Goal: Transaction & Acquisition: Purchase product/service

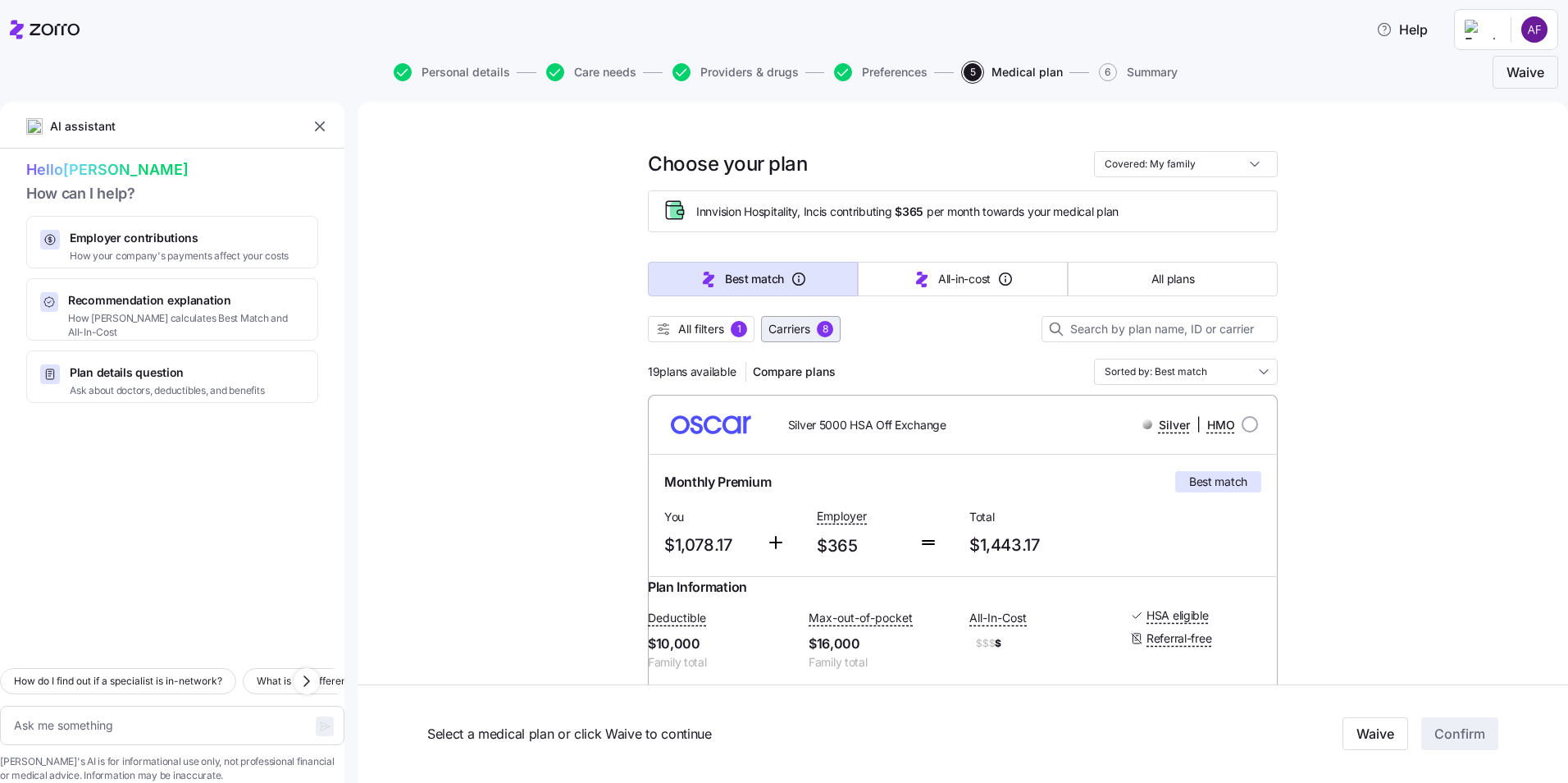
click at [822, 328] on div "8" at bounding box center [824, 328] width 16 height 16
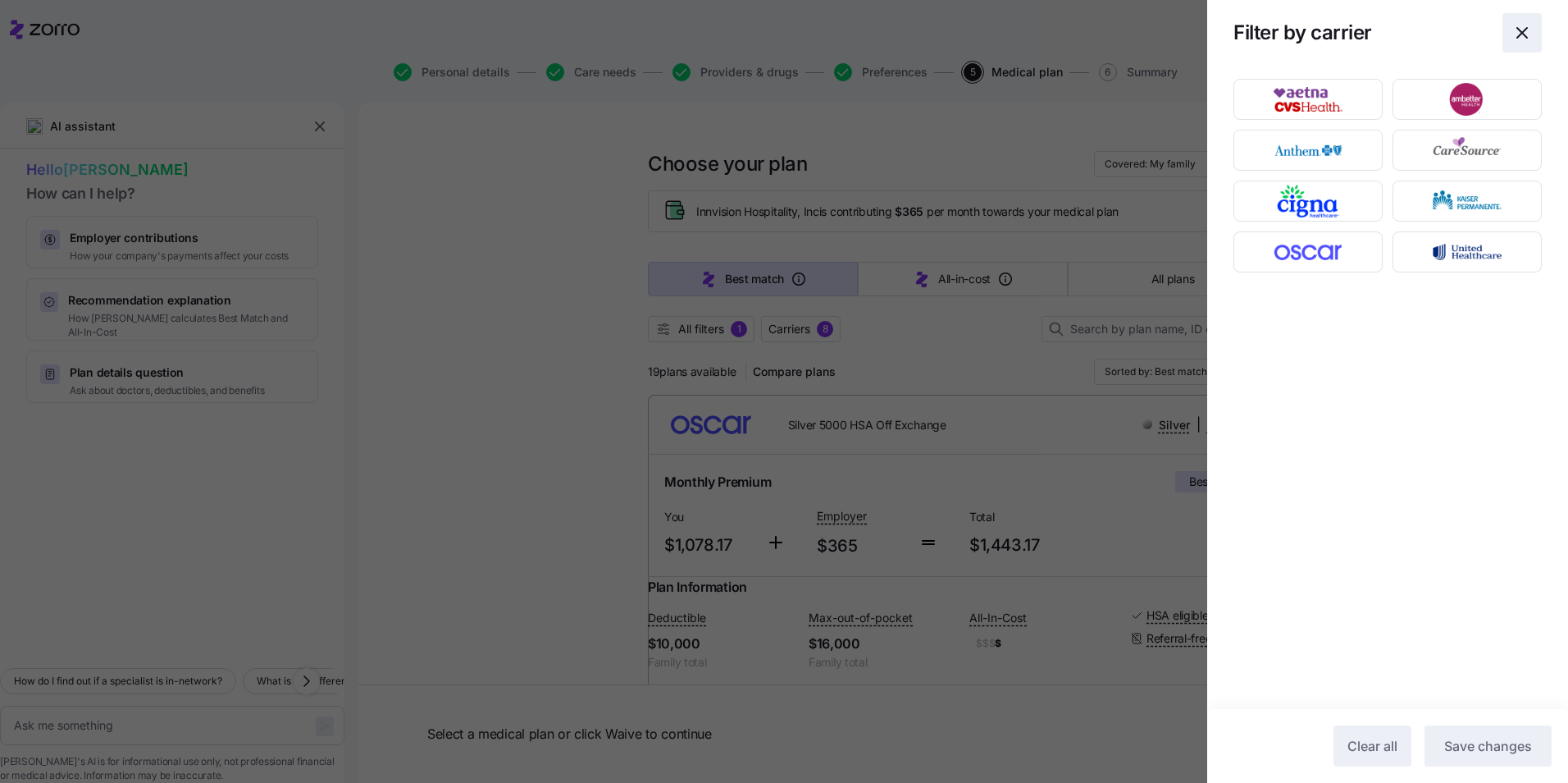
click at [1524, 32] on icon "button" at bounding box center [1522, 33] width 9 height 9
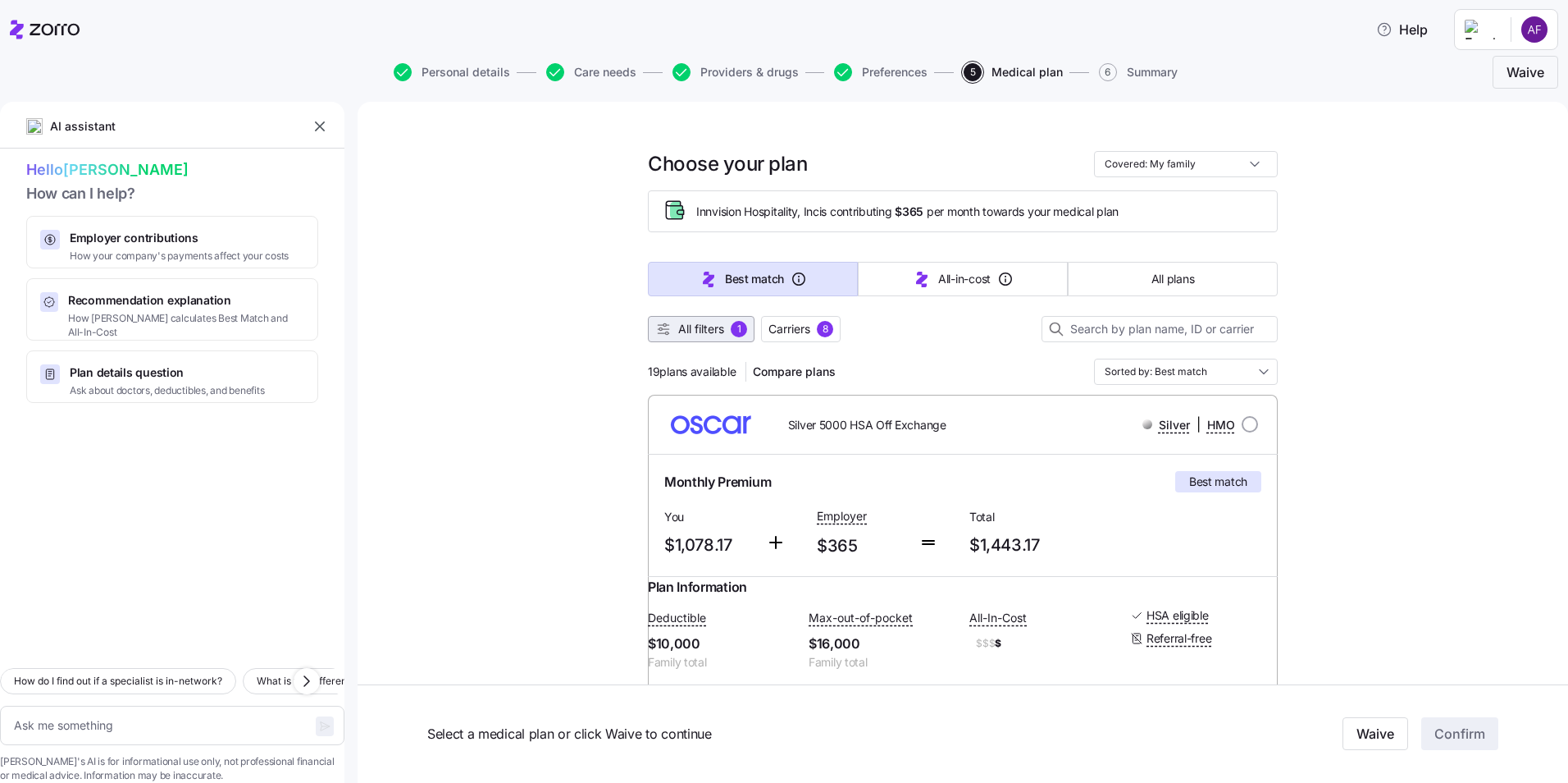
click at [702, 329] on span "All filters" at bounding box center [701, 328] width 46 height 16
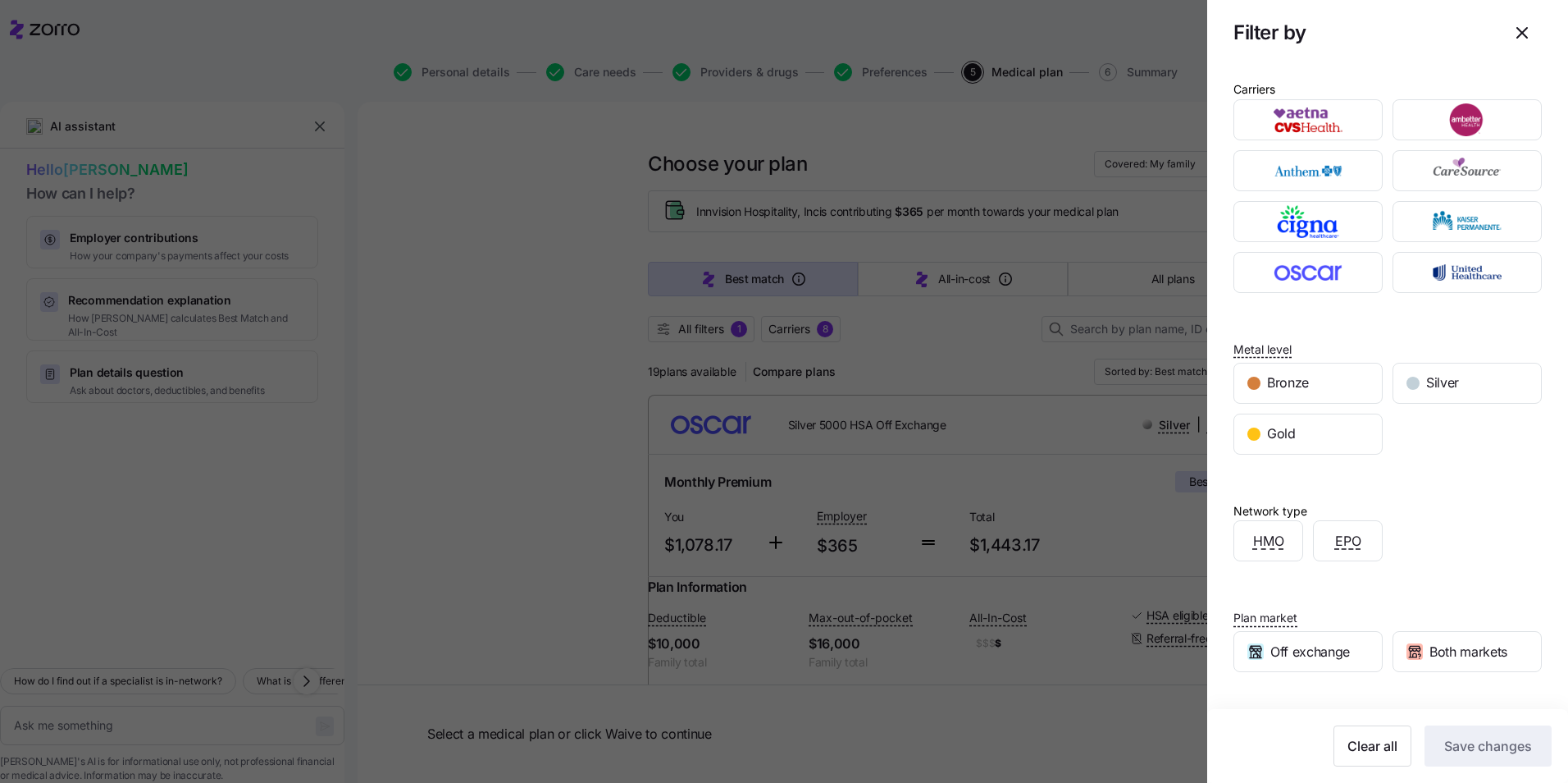
click at [1518, 29] on icon "button" at bounding box center [1522, 32] width 20 height 20
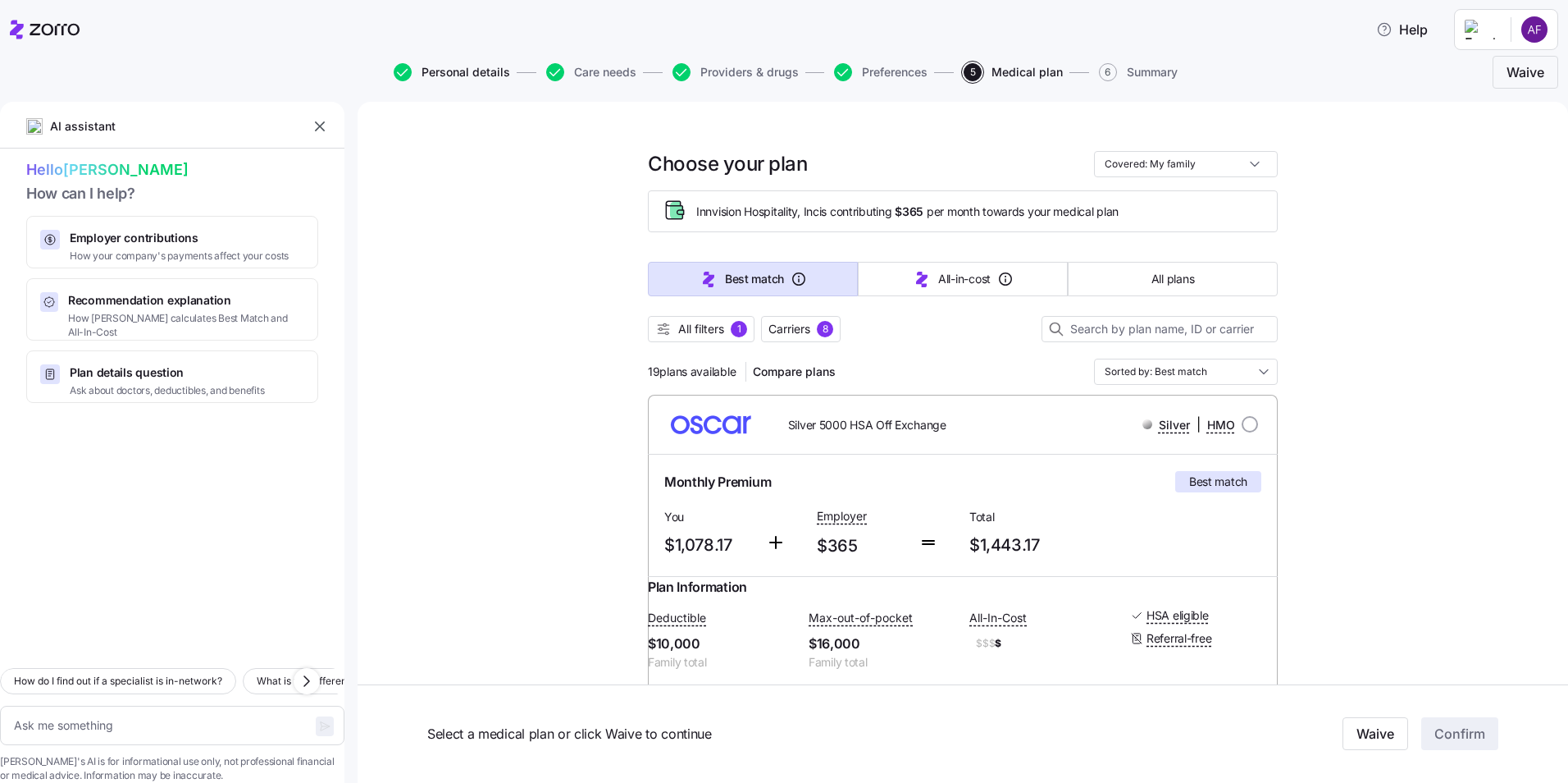
click at [467, 72] on span "Personal details" at bounding box center [466, 72] width 89 height 11
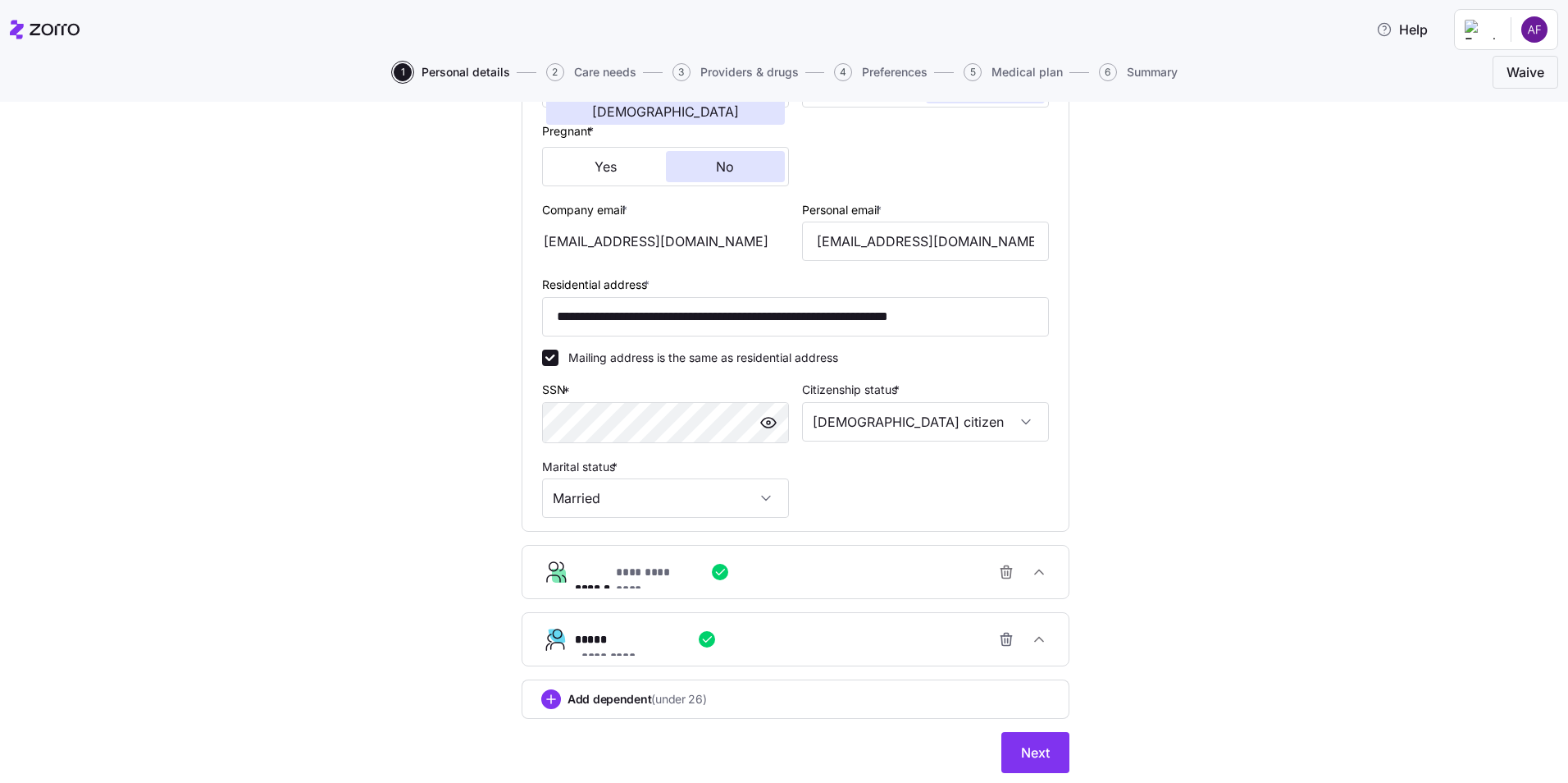
scroll to position [410, 0]
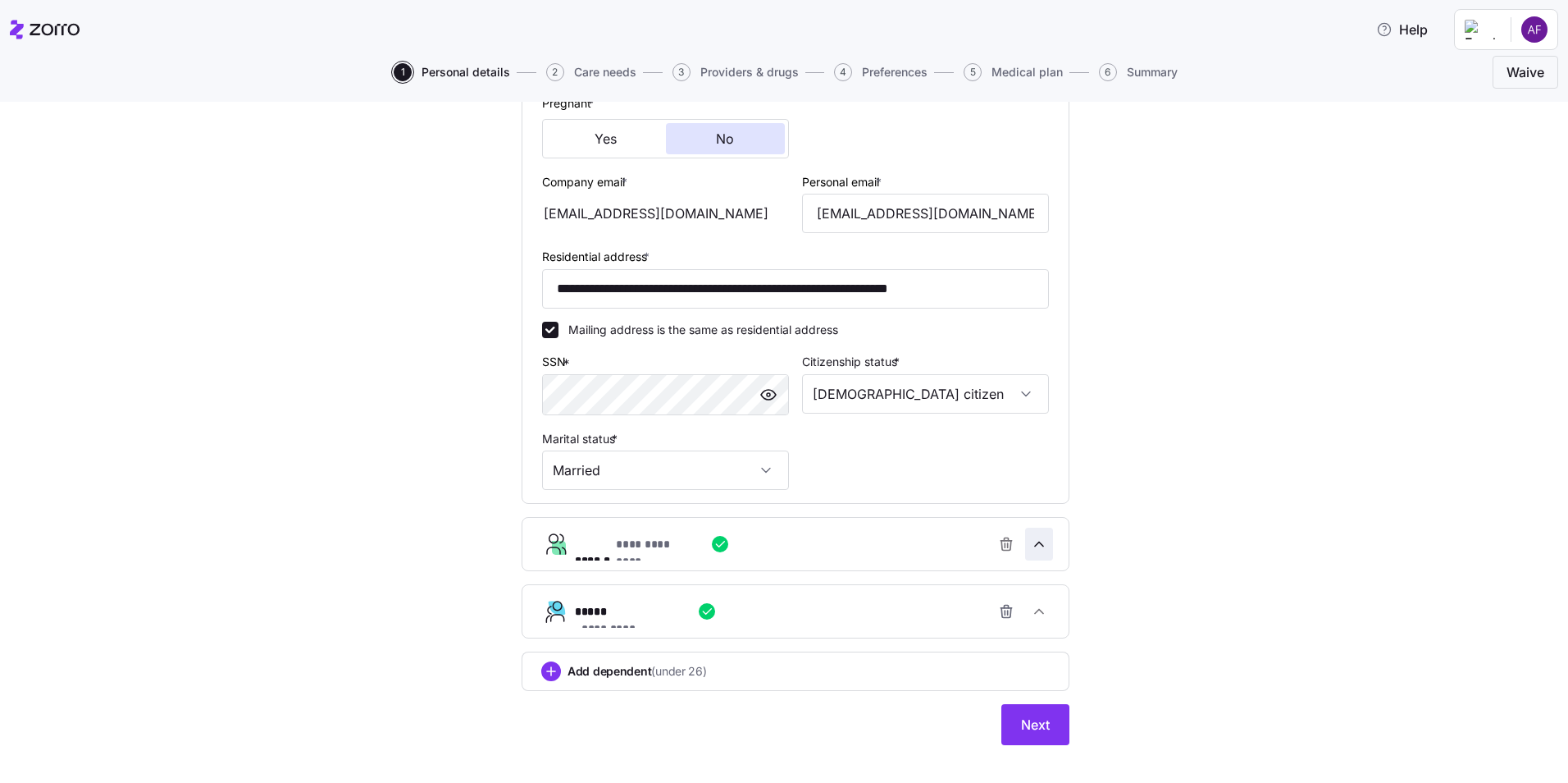
click at [1038, 547] on icon "button" at bounding box center [1039, 544] width 16 height 16
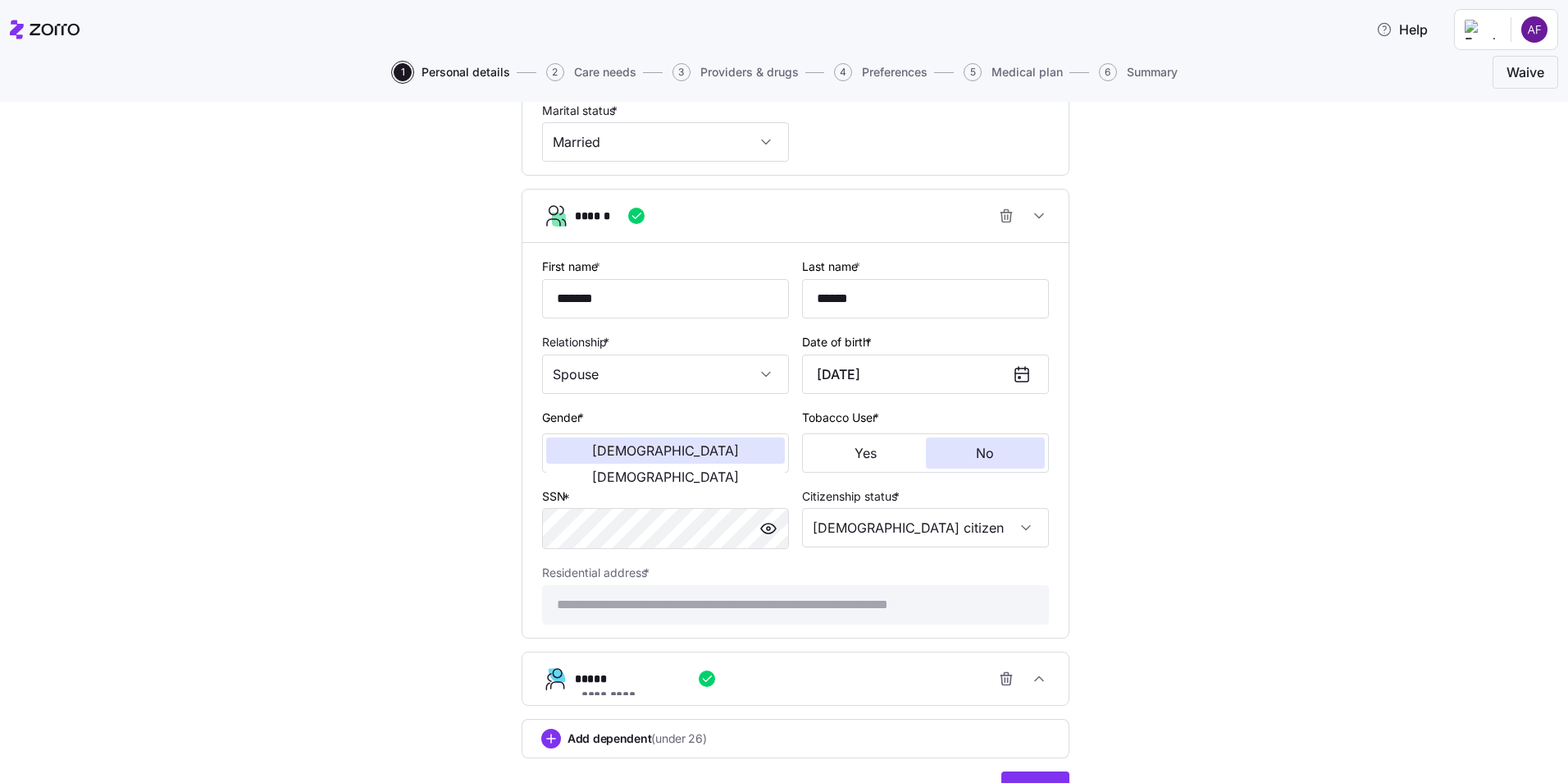
scroll to position [821, 0]
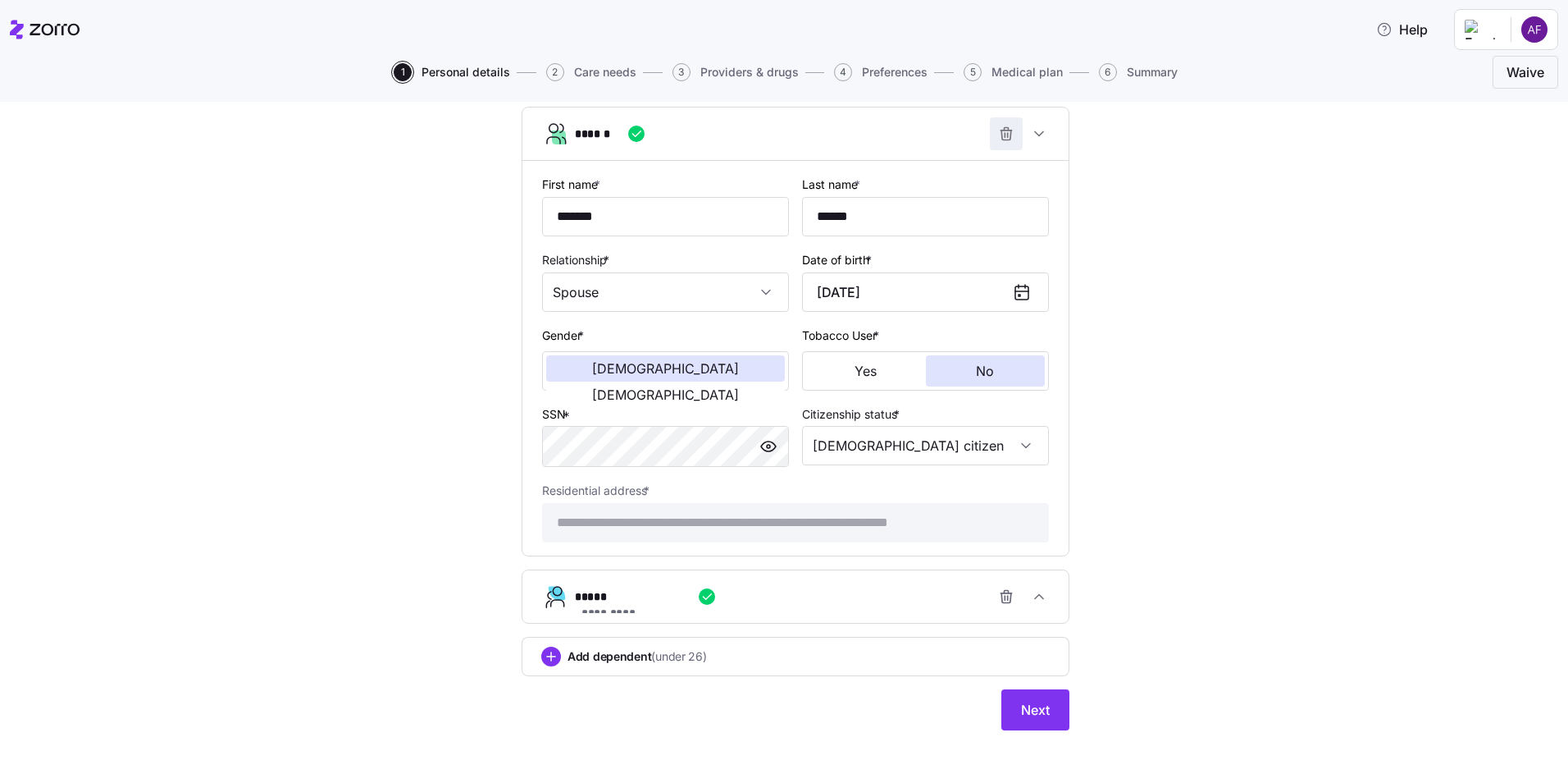
click at [1005, 135] on icon "button" at bounding box center [1007, 135] width 9 height 9
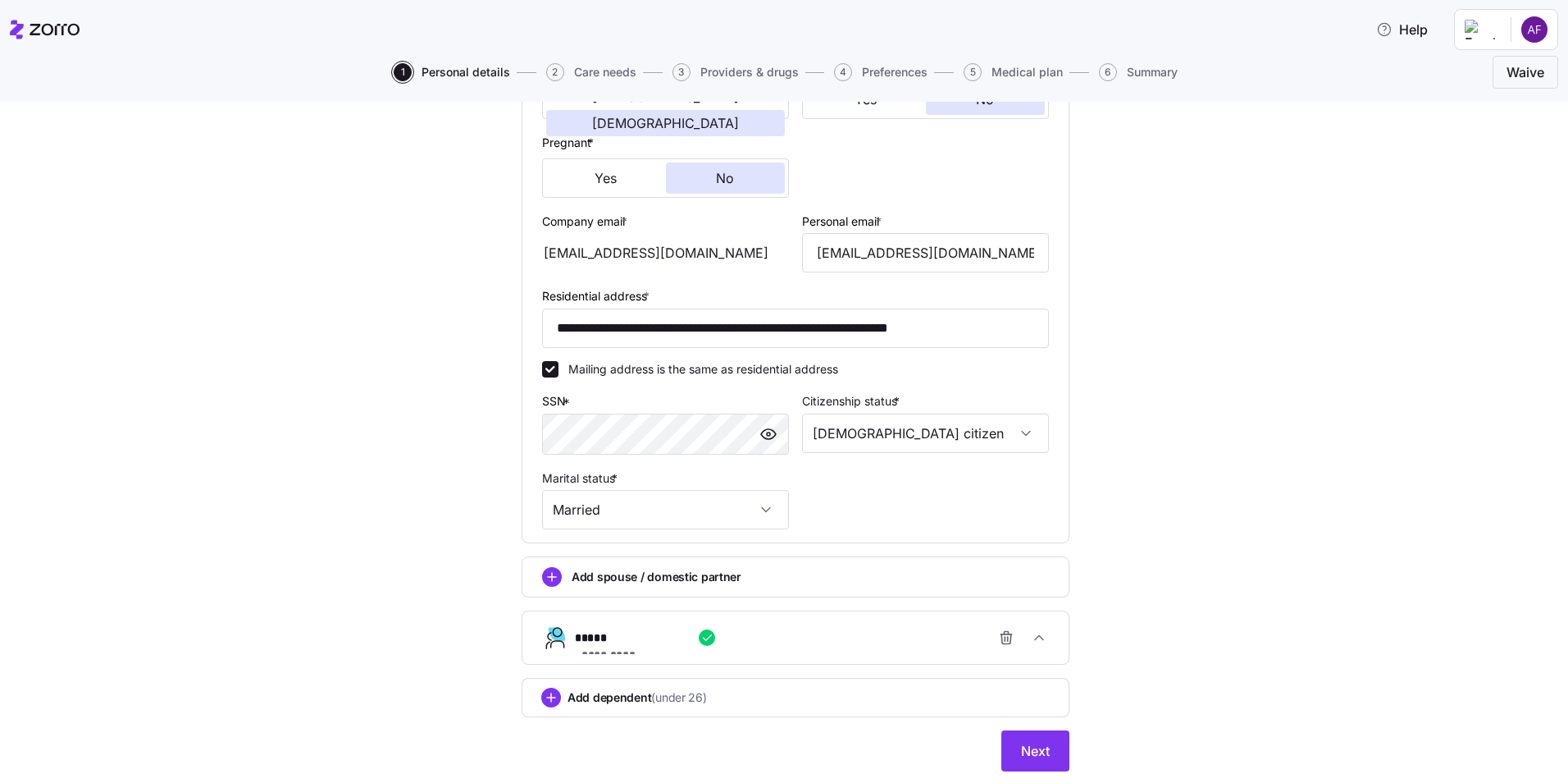
scroll to position [337, 0]
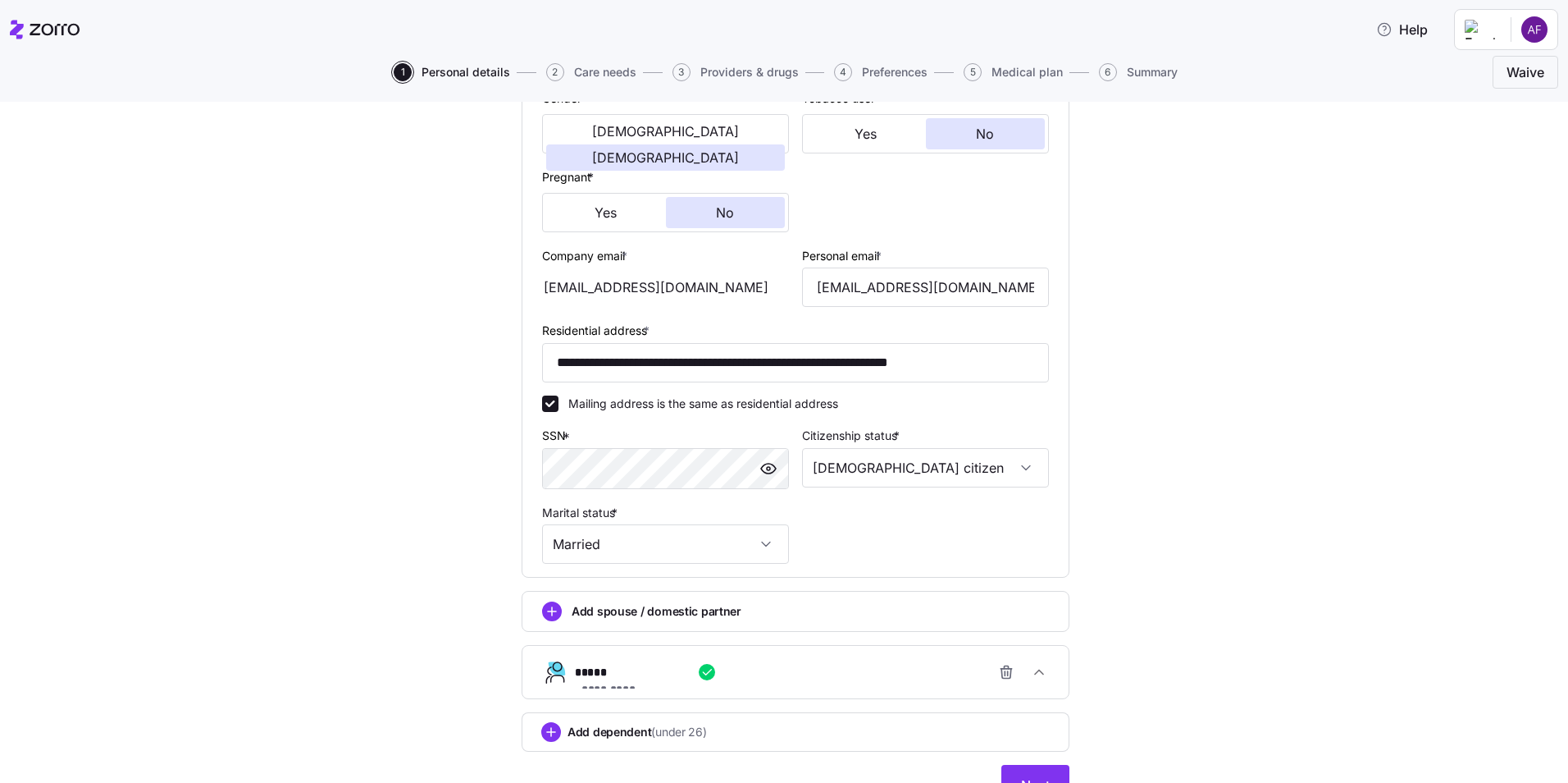
click at [1002, 670] on icon "button" at bounding box center [1006, 671] width 16 height 16
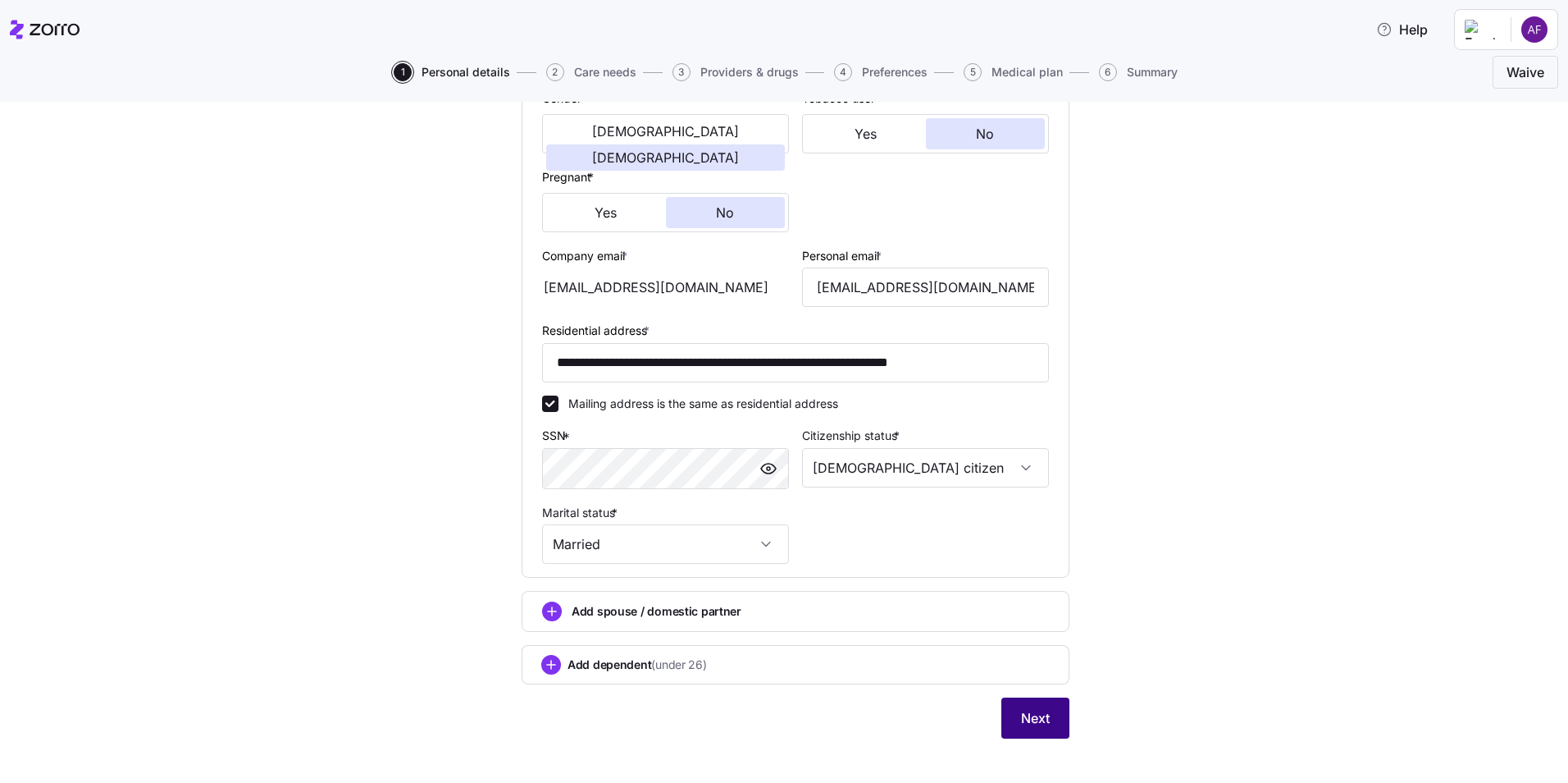
click at [1037, 716] on span "Next" at bounding box center [1035, 718] width 28 height 20
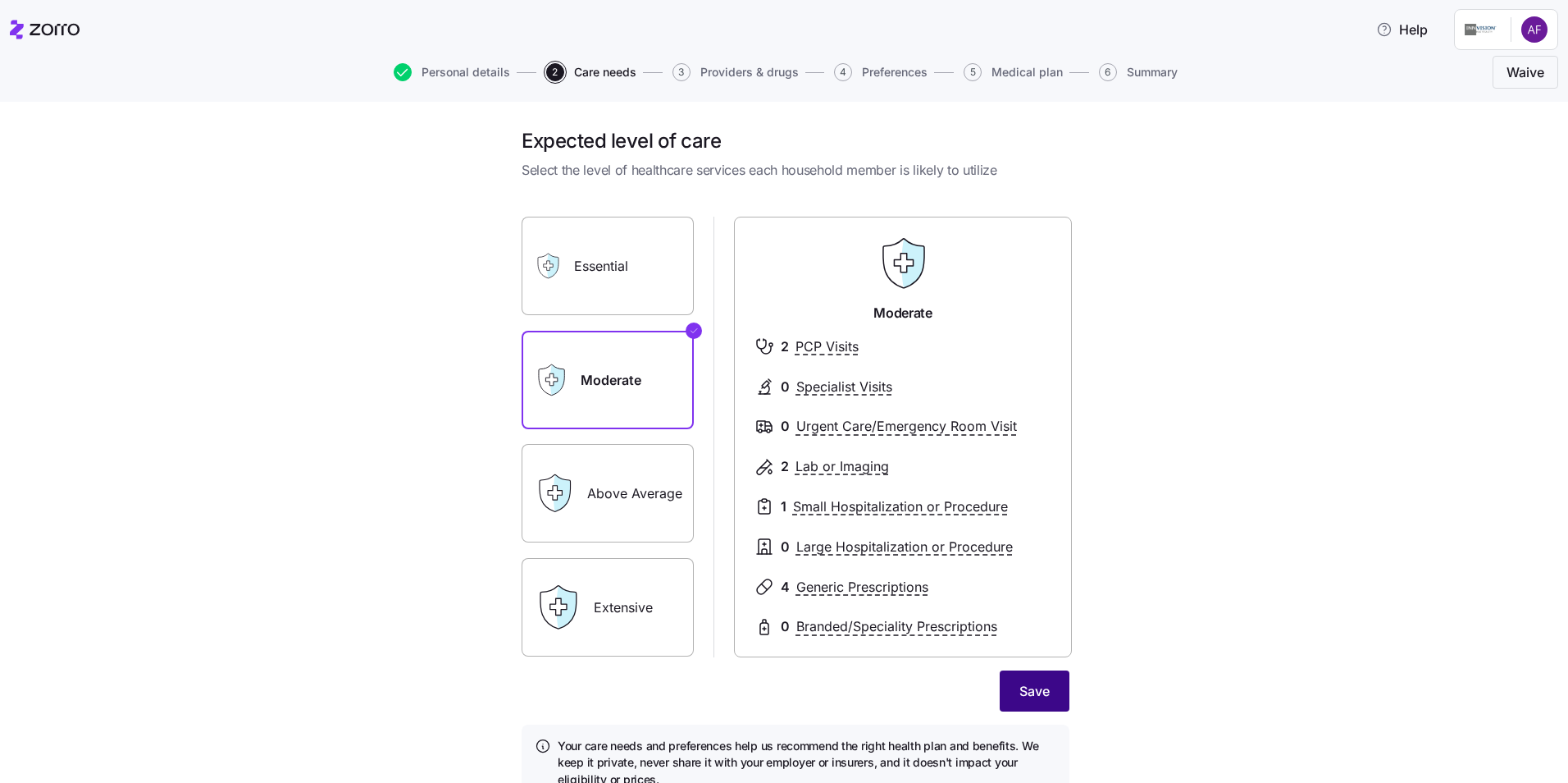
click at [1018, 680] on button "Save" at bounding box center [1035, 690] width 70 height 41
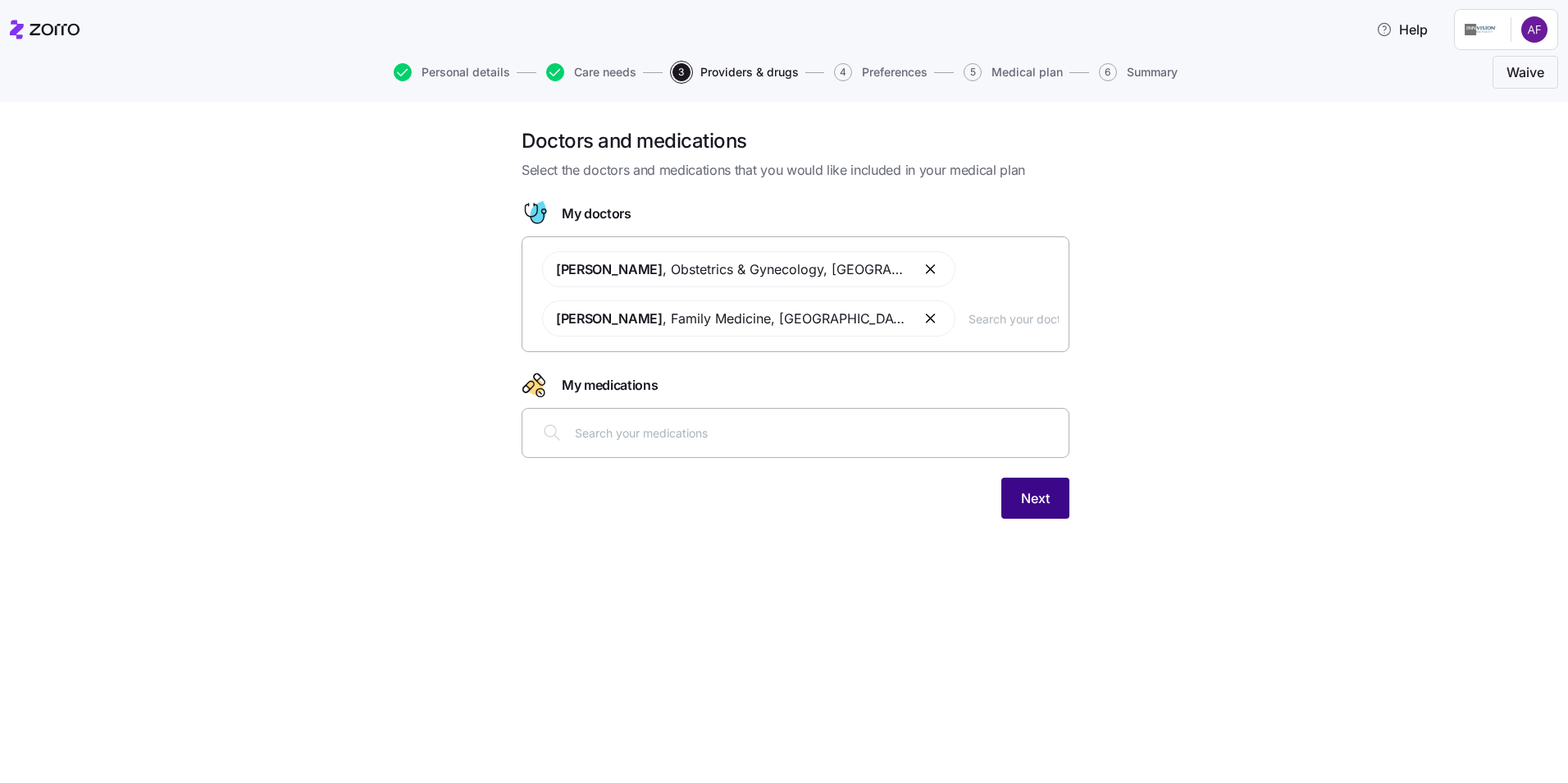
click at [1021, 495] on span "Next" at bounding box center [1035, 497] width 28 height 20
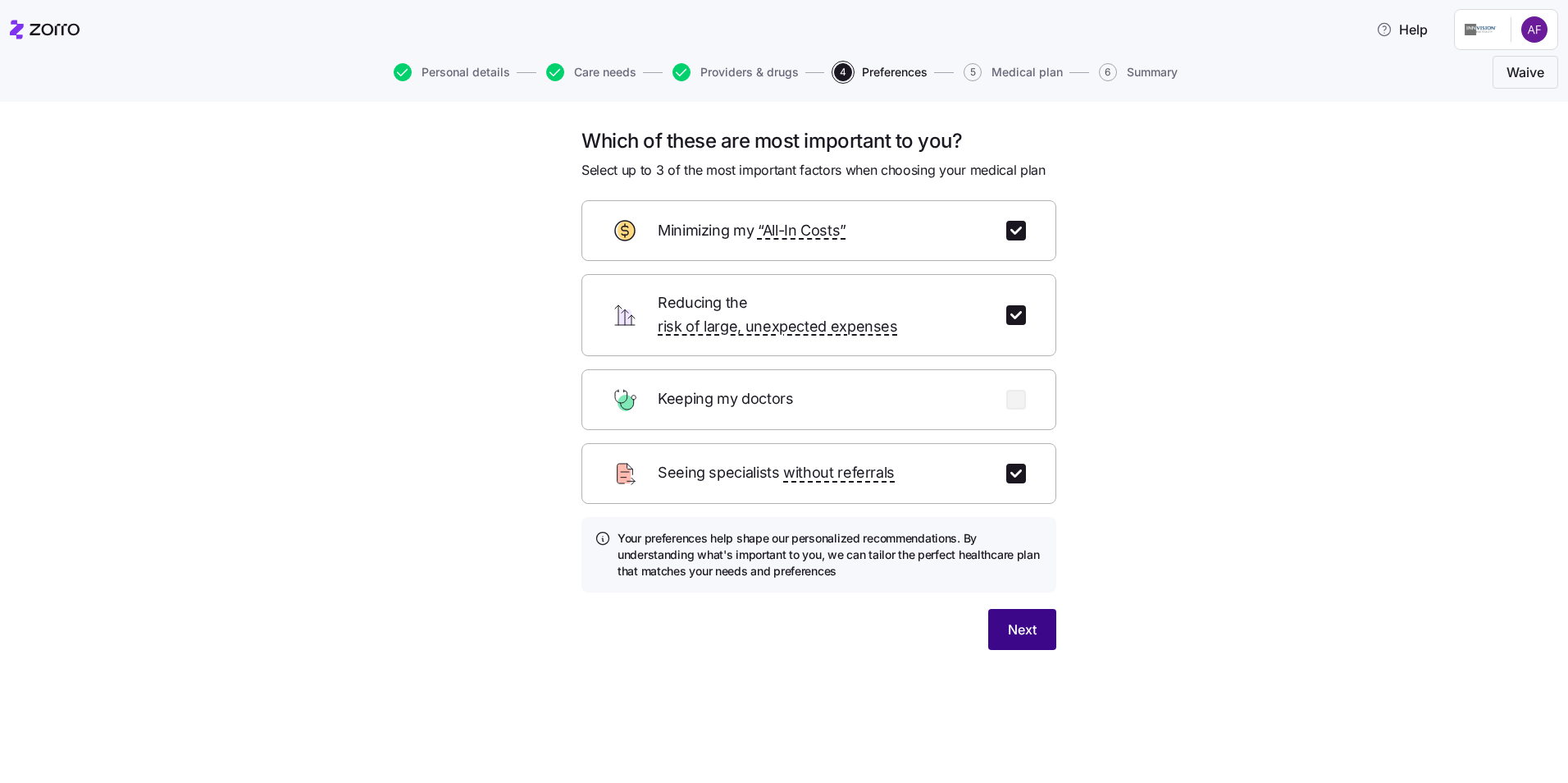
click at [1024, 619] on span "Next" at bounding box center [1023, 629] width 28 height 20
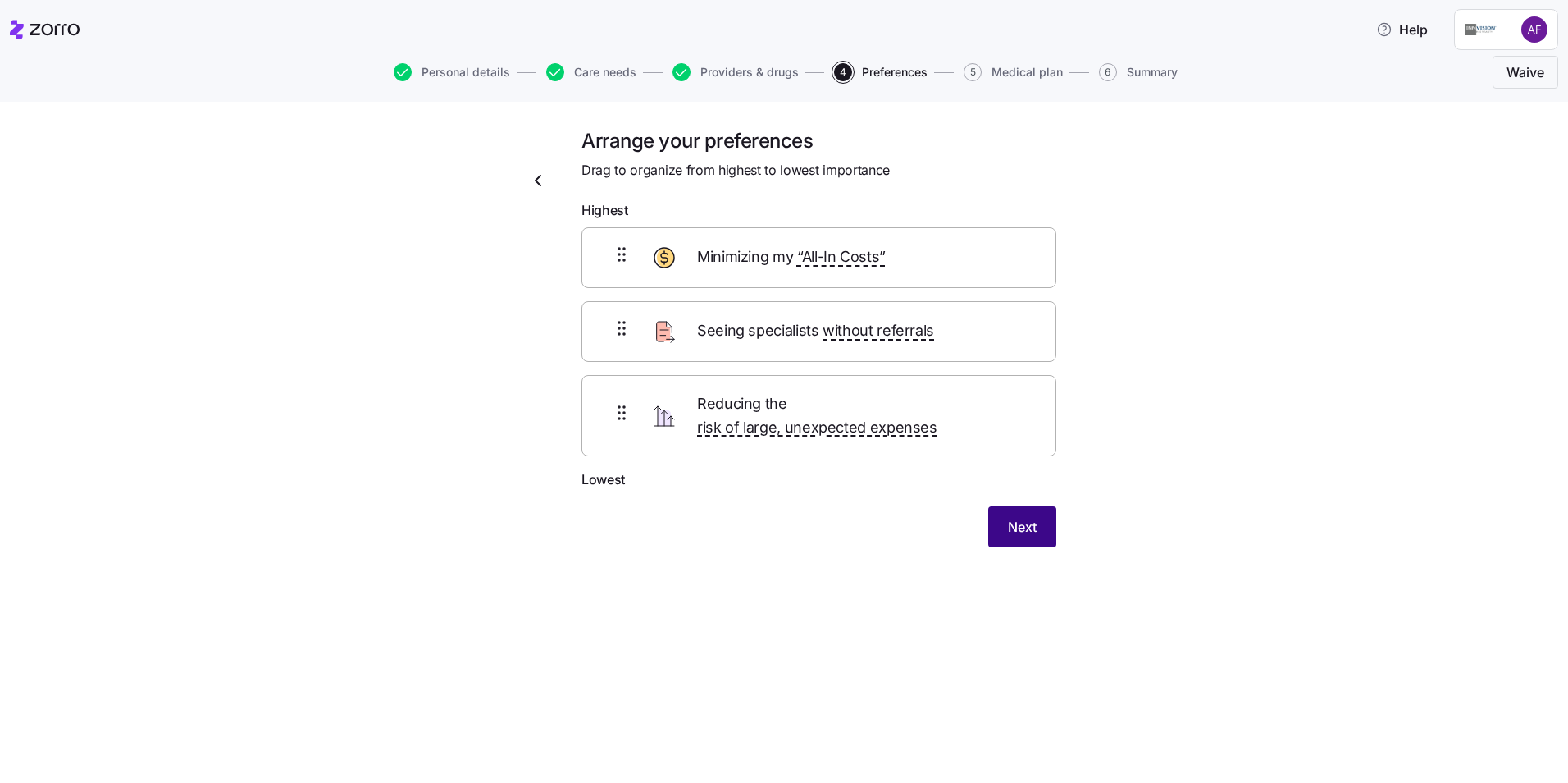
click at [1033, 517] on span "Next" at bounding box center [1023, 527] width 28 height 20
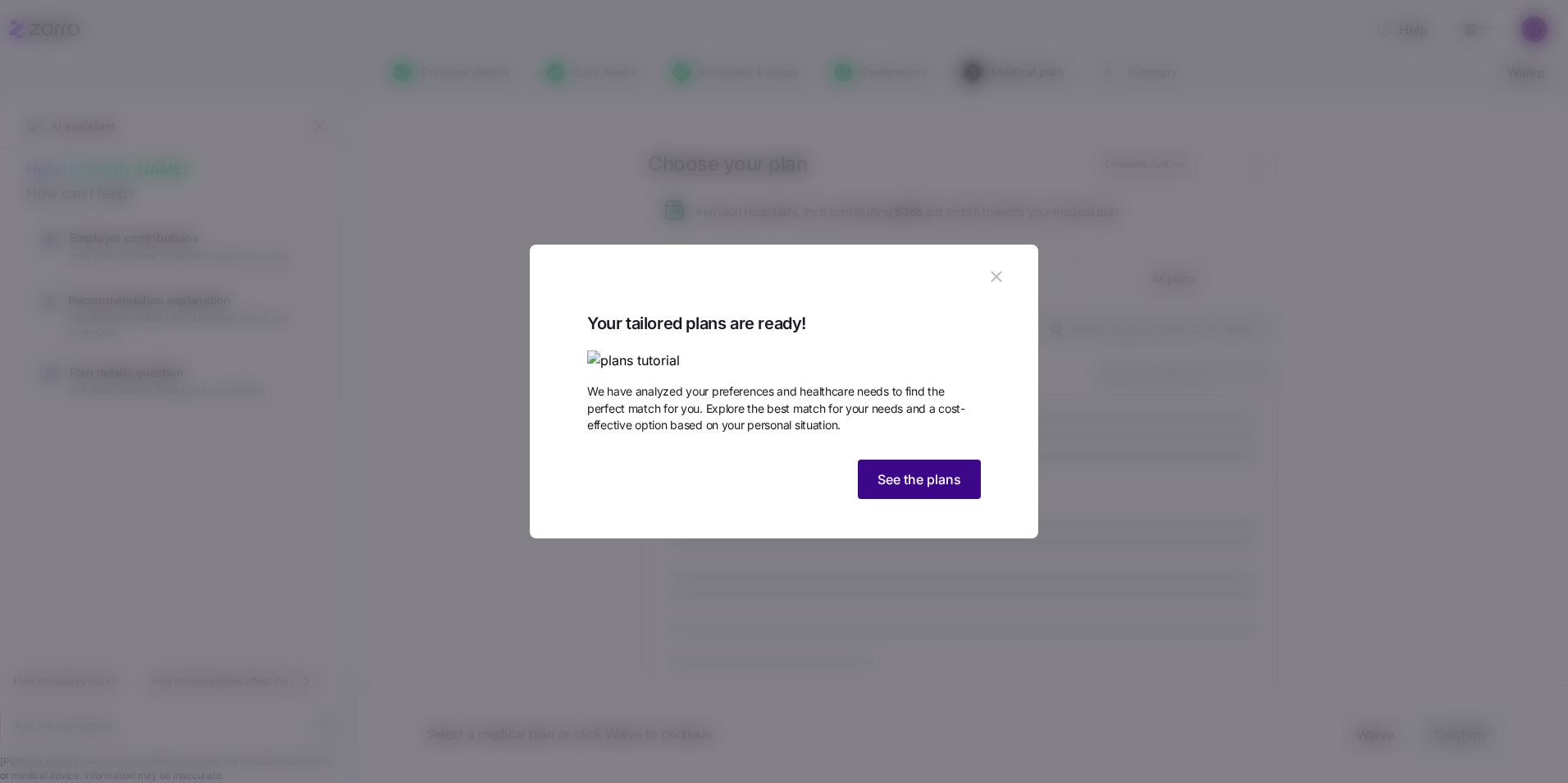
click at [947, 489] on span "See the plans" at bounding box center [920, 478] width 84 height 20
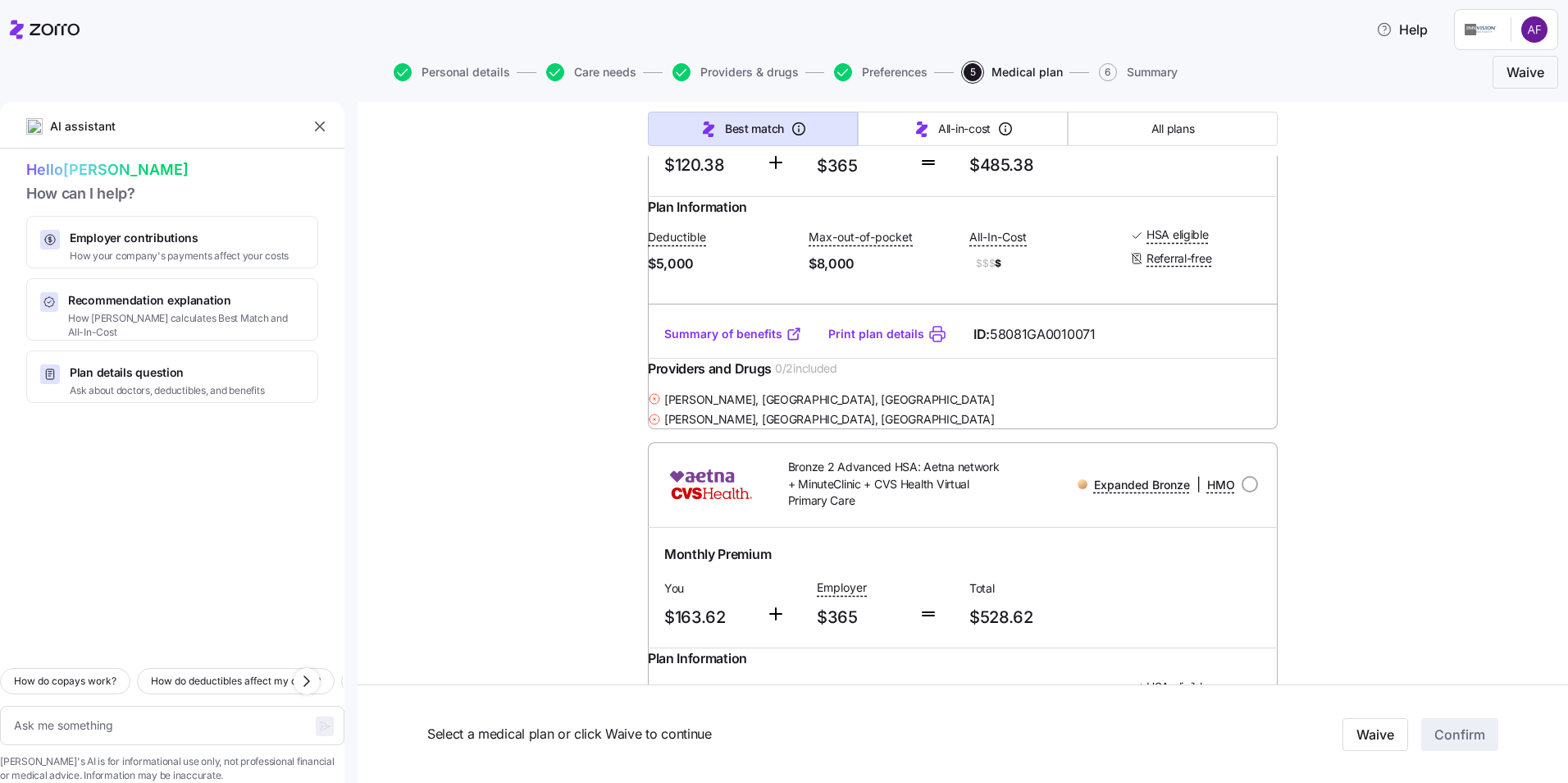
scroll to position [2544, 0]
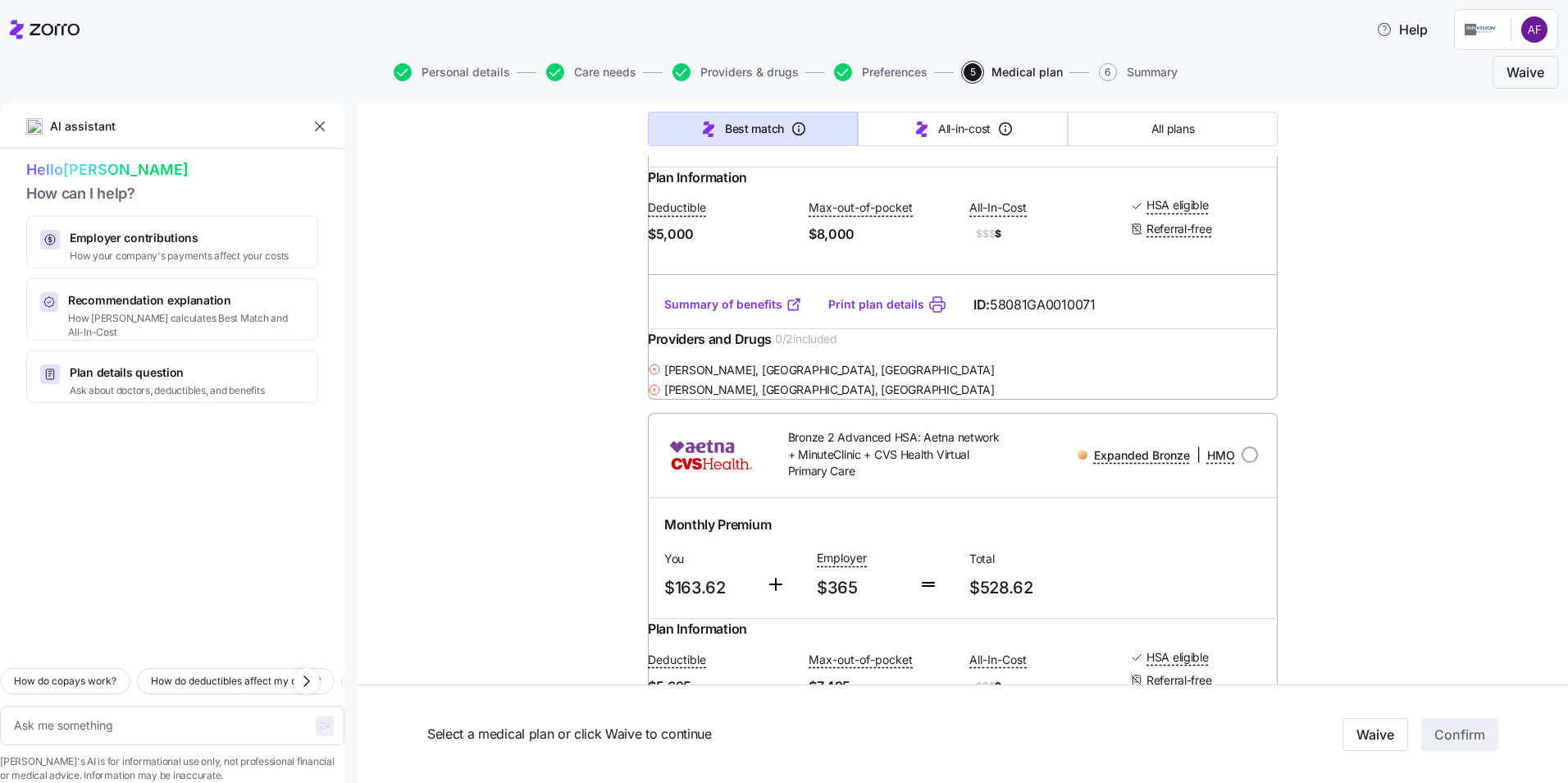
click at [691, 313] on link "Summary of benefits" at bounding box center [733, 304] width 138 height 16
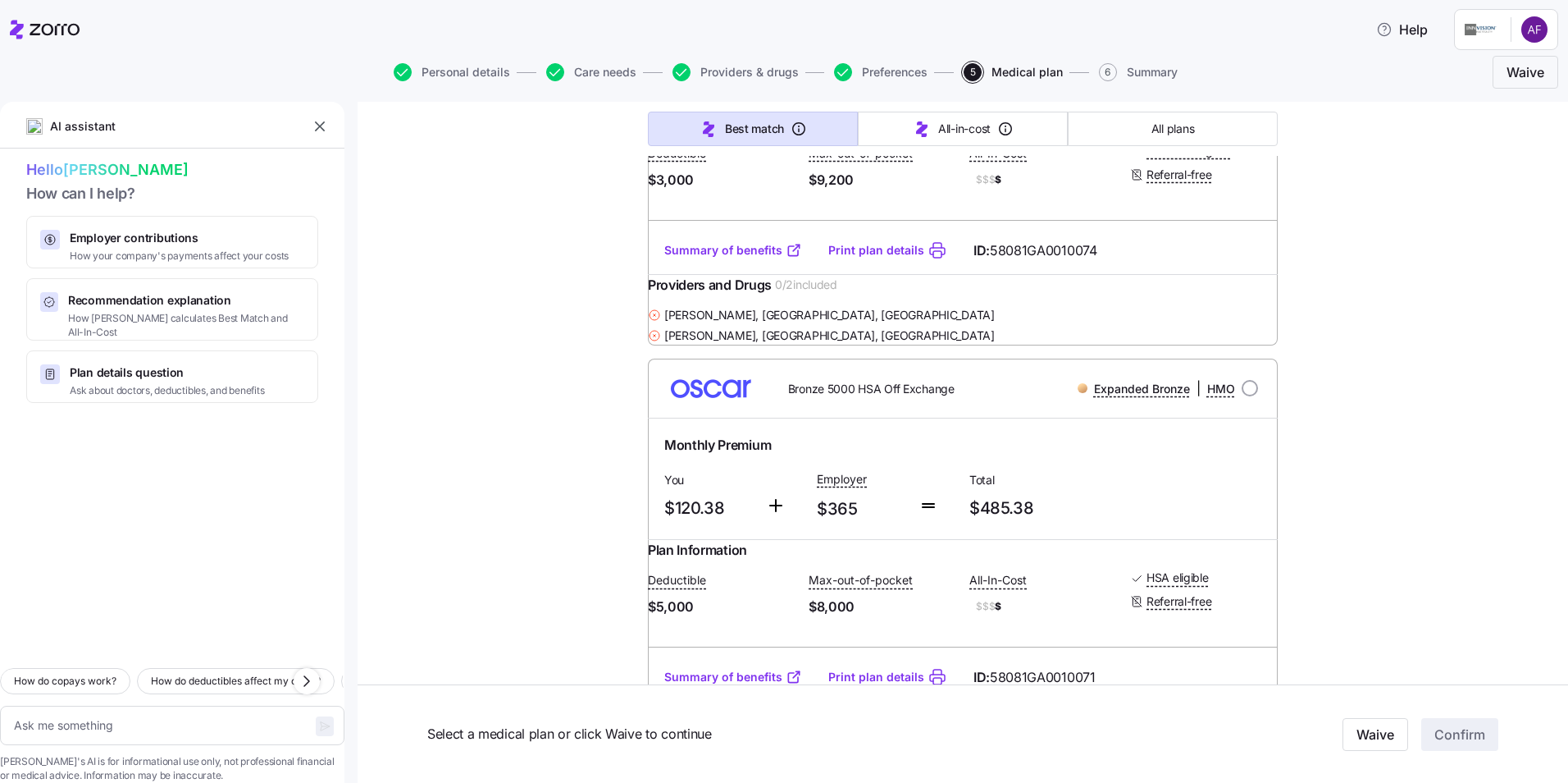
scroll to position [2133, 0]
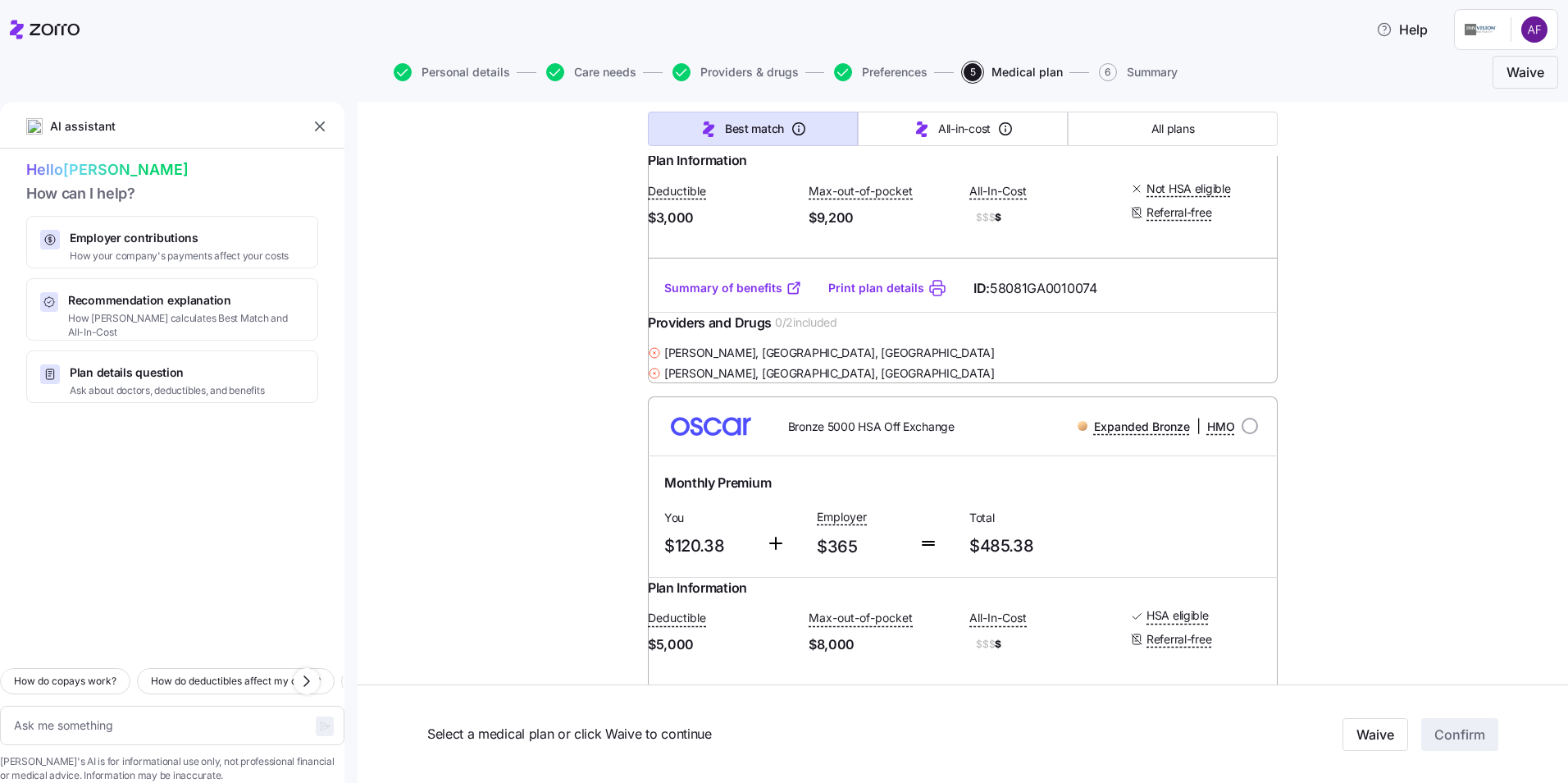
click at [750, 296] on link "Summary of benefits" at bounding box center [733, 287] width 138 height 16
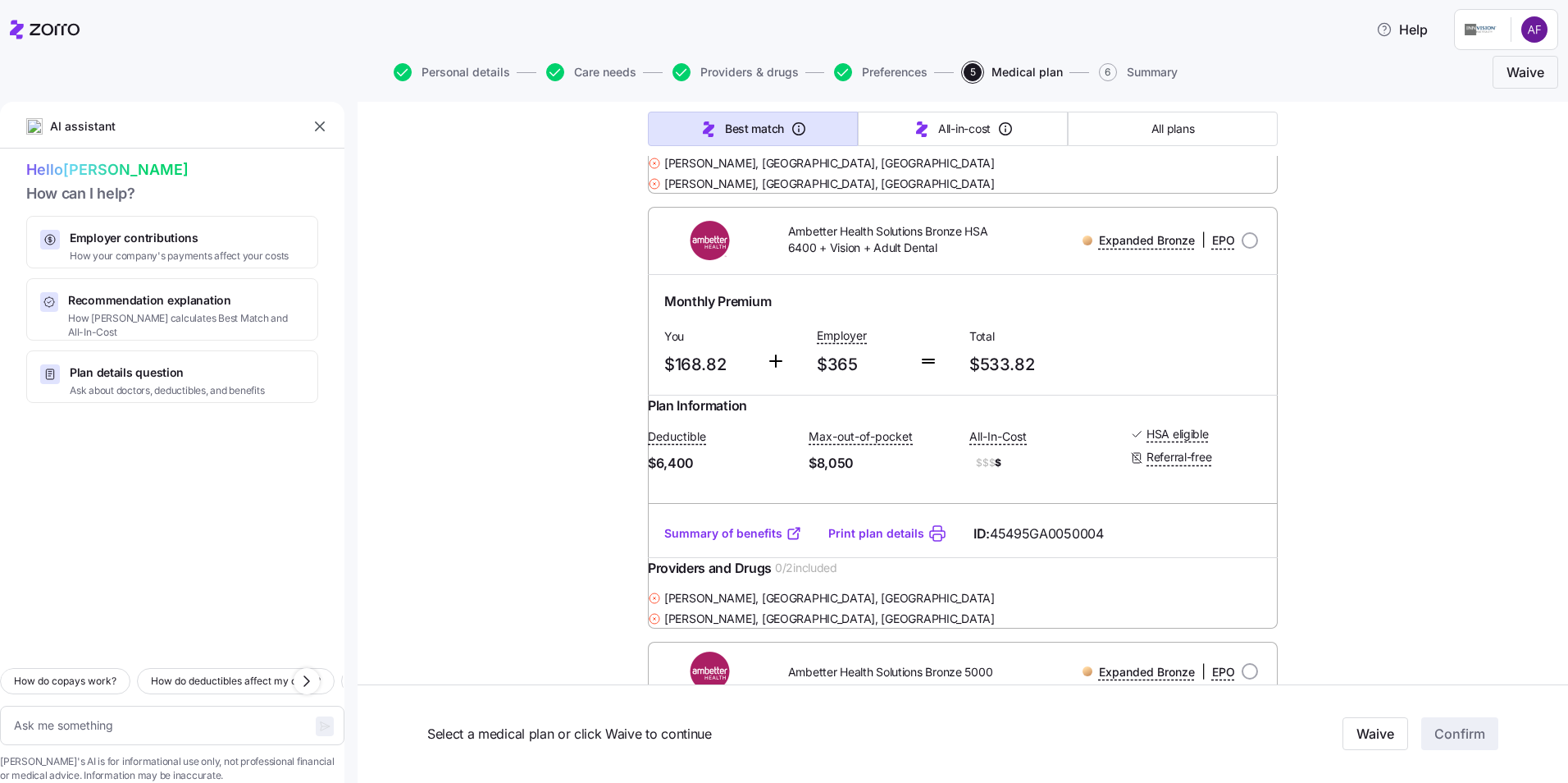
scroll to position [13459, 0]
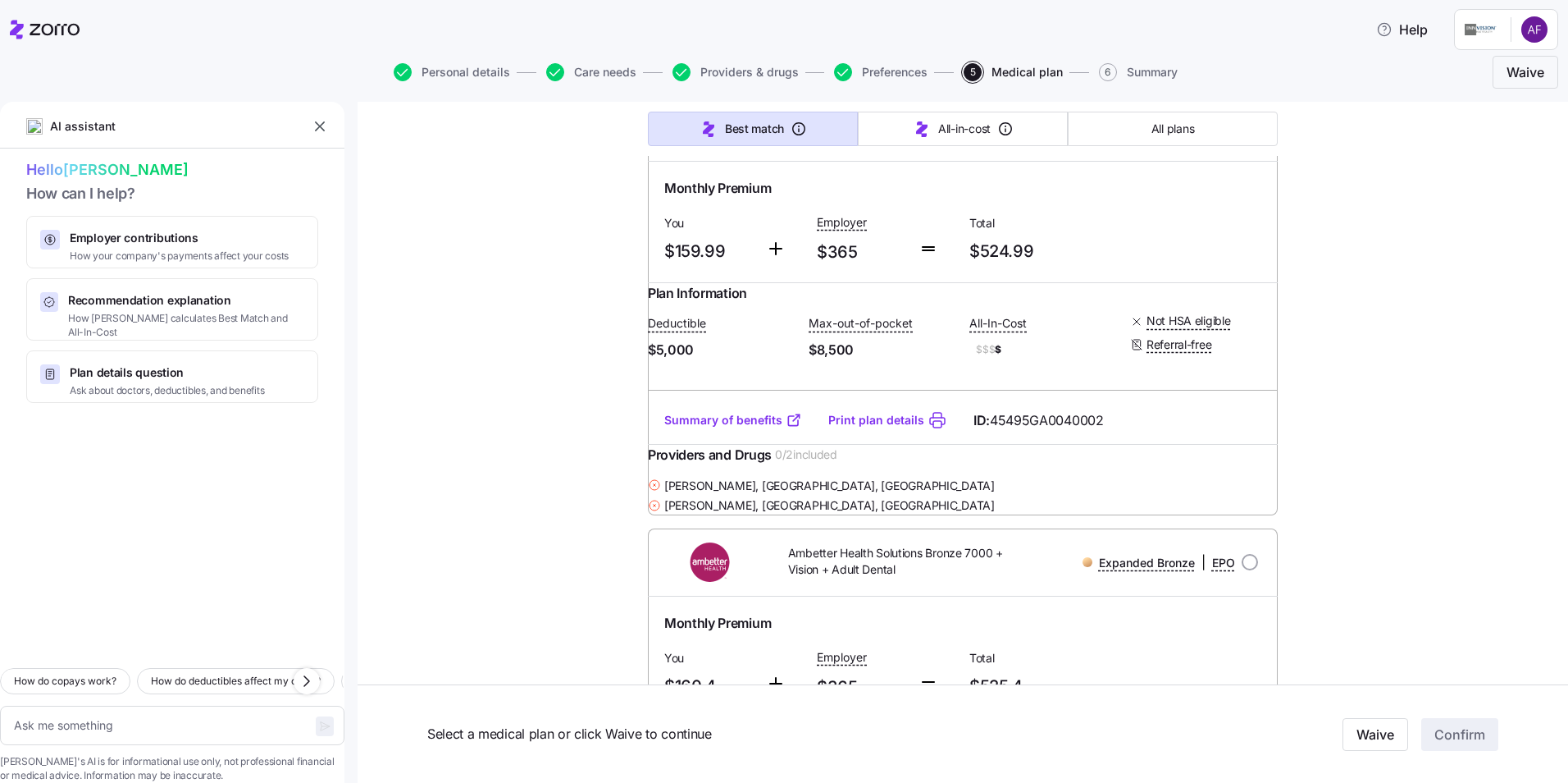
scroll to position [13951, 0]
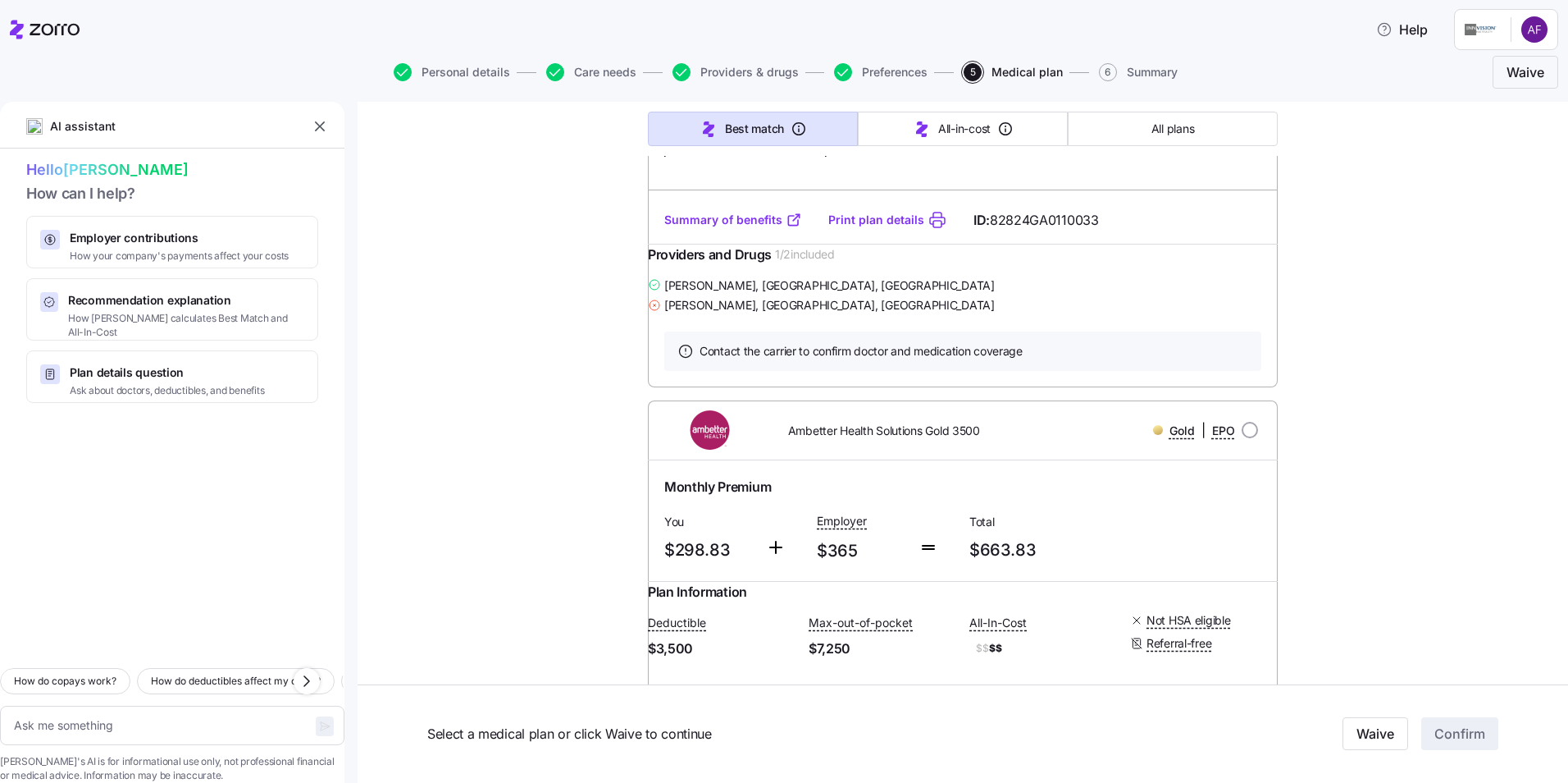
scroll to position [29461, 0]
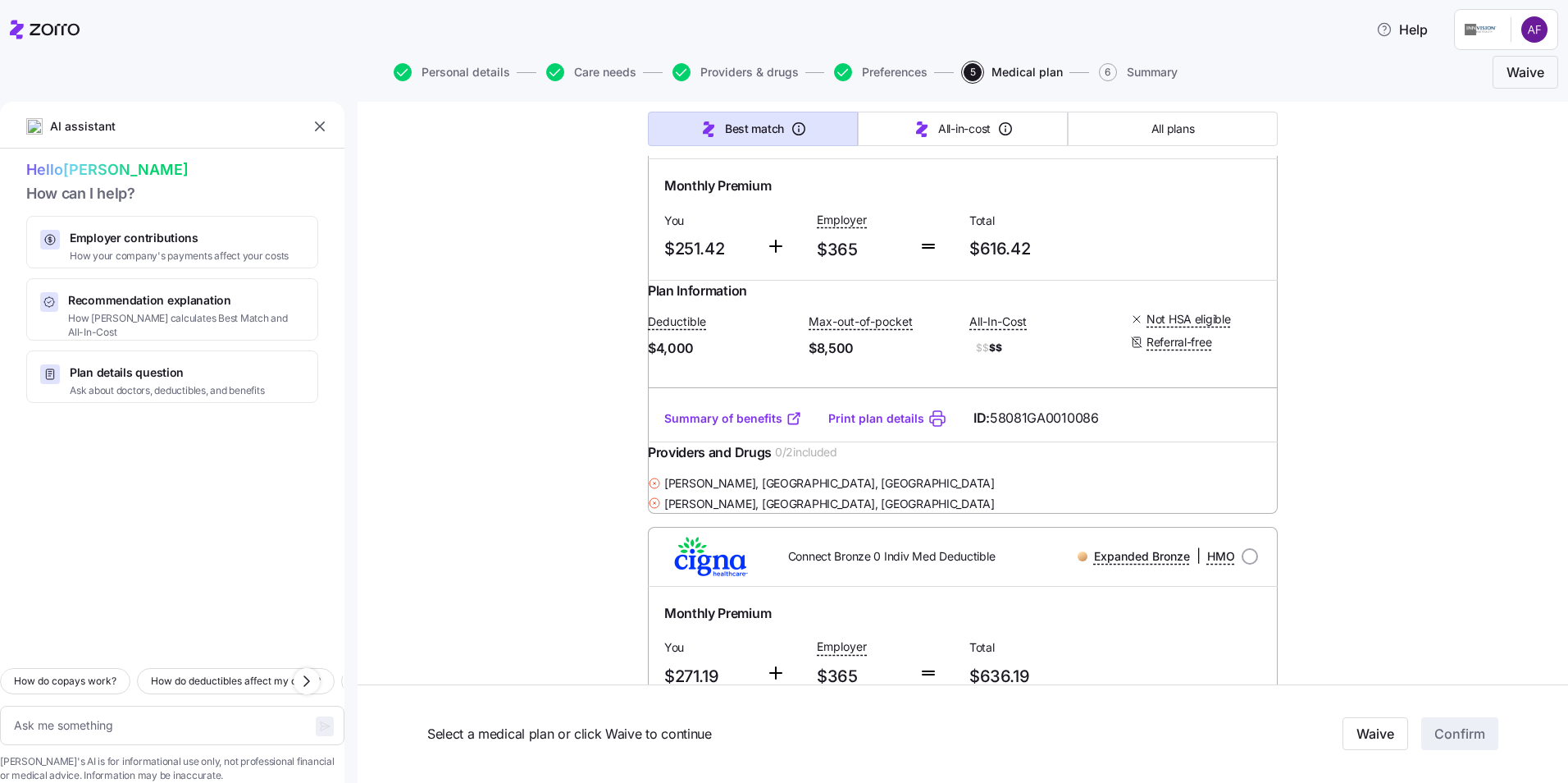
scroll to position [30282, 0]
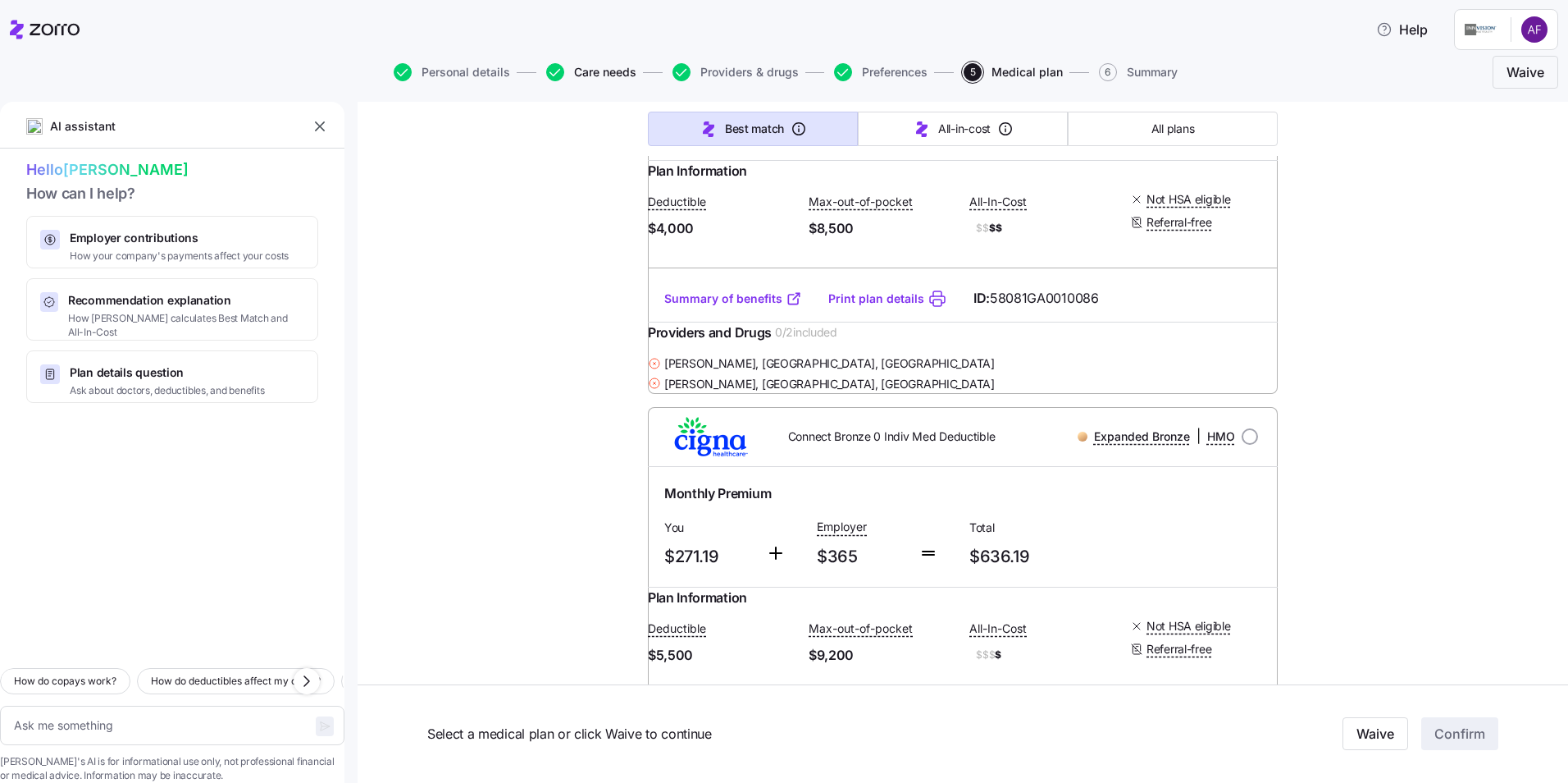
click at [601, 71] on span "Care needs" at bounding box center [605, 72] width 62 height 11
click at [580, 75] on span "Care needs" at bounding box center [605, 72] width 62 height 11
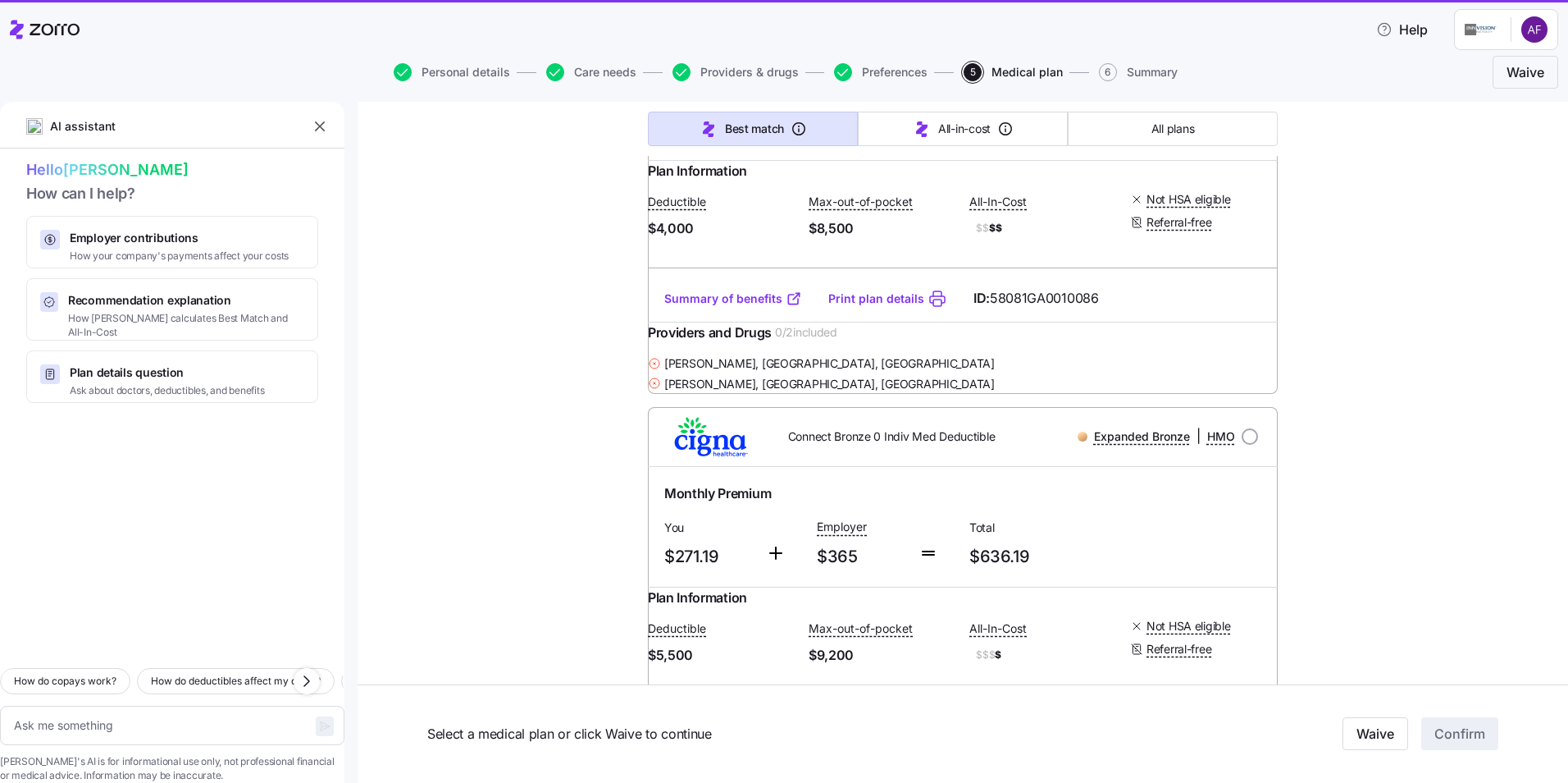
type textarea "x"
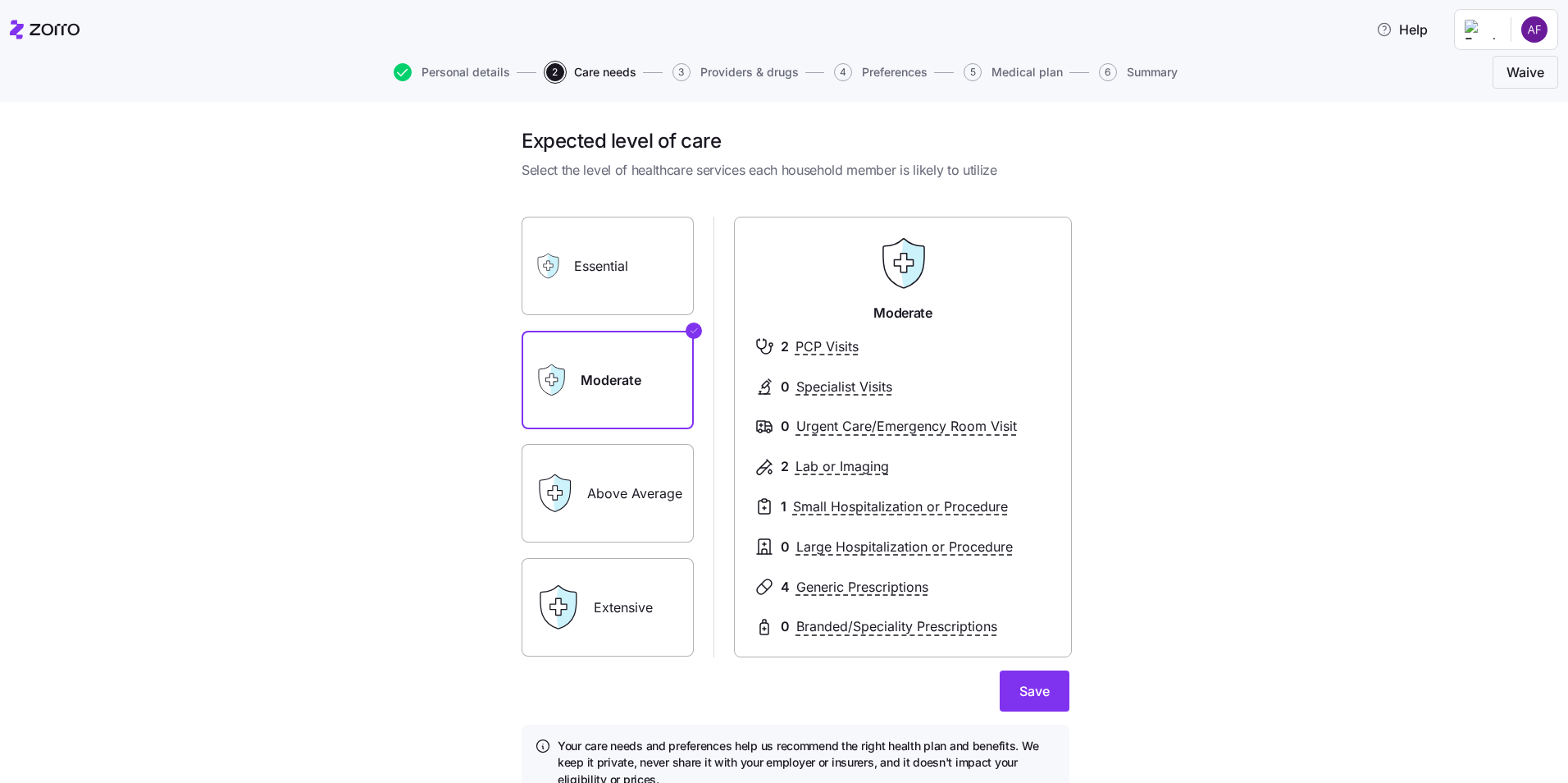
click at [610, 471] on label "Above Average" at bounding box center [608, 493] width 172 height 98
click at [0, 0] on input "Above Average" at bounding box center [0, 0] width 0 height 0
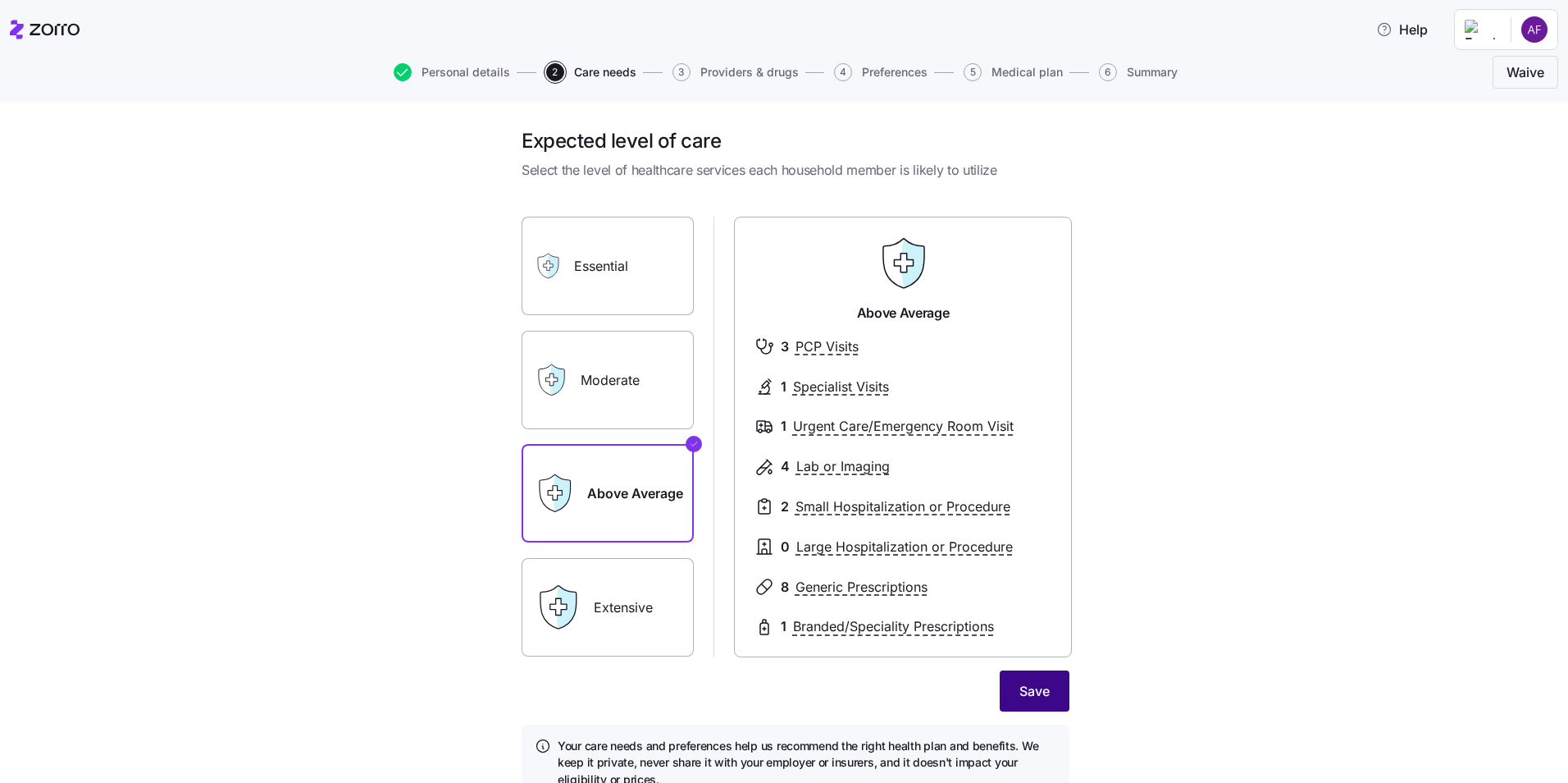
click at [1020, 692] on span "Save" at bounding box center [1035, 690] width 30 height 20
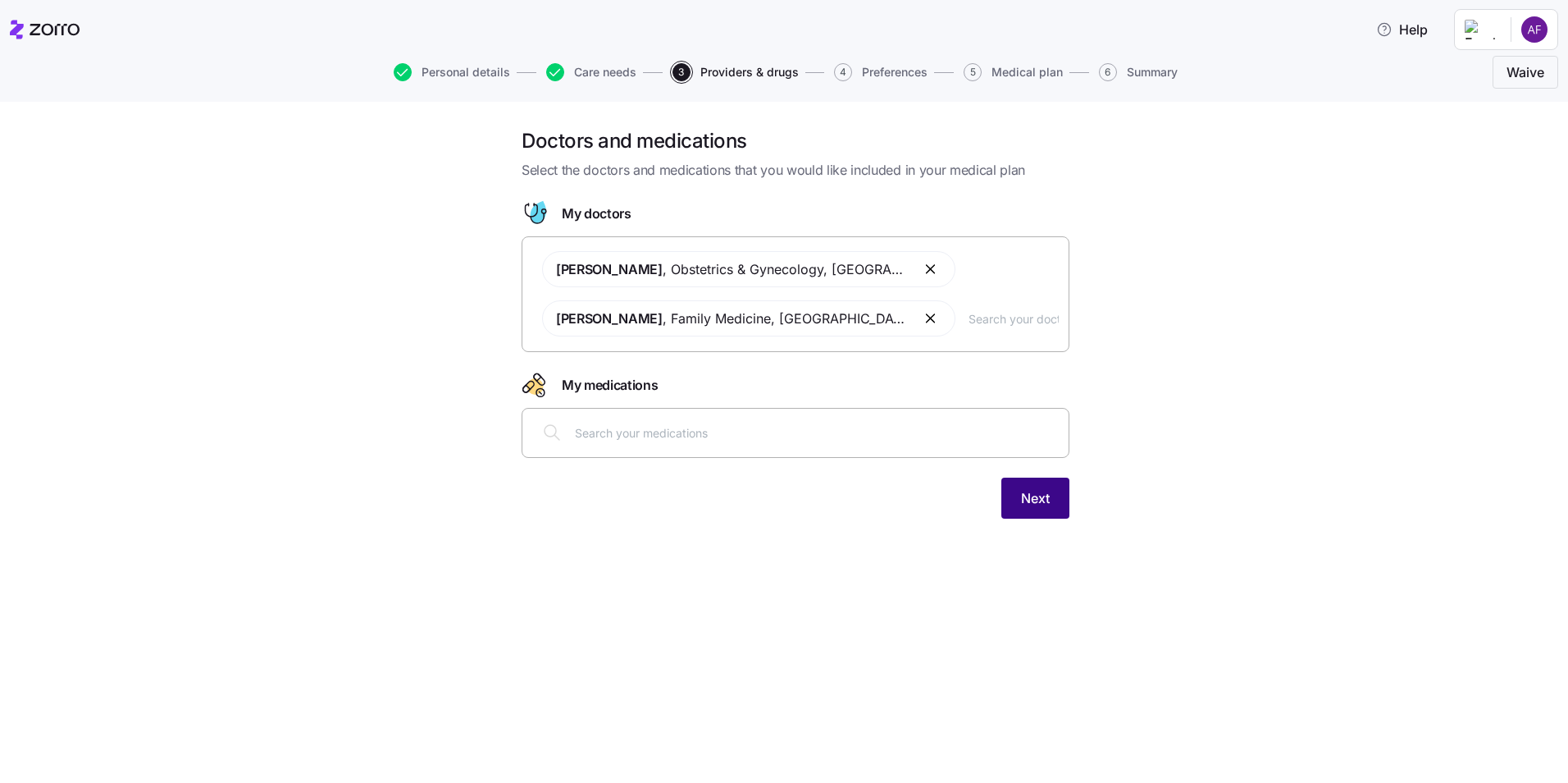
click at [1040, 501] on span "Next" at bounding box center [1035, 497] width 28 height 20
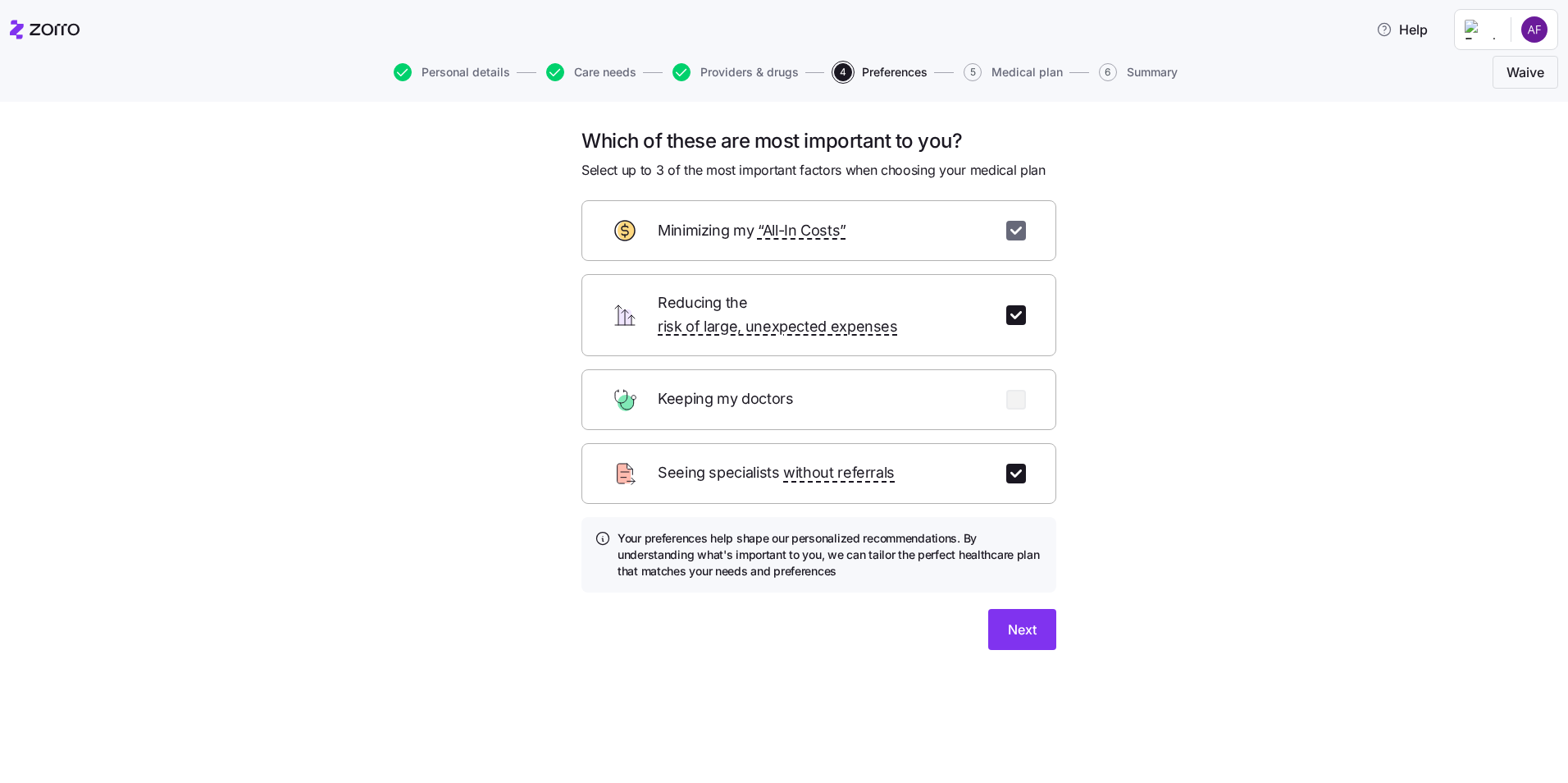
click at [1016, 229] on input "checkbox" at bounding box center [1016, 230] width 20 height 20
checkbox input "false"
drag, startPoint x: 1019, startPoint y: 370, endPoint x: 1016, endPoint y: 398, distance: 28.2
click at [1019, 390] on input "checkbox" at bounding box center [1016, 399] width 20 height 20
checkbox input "true"
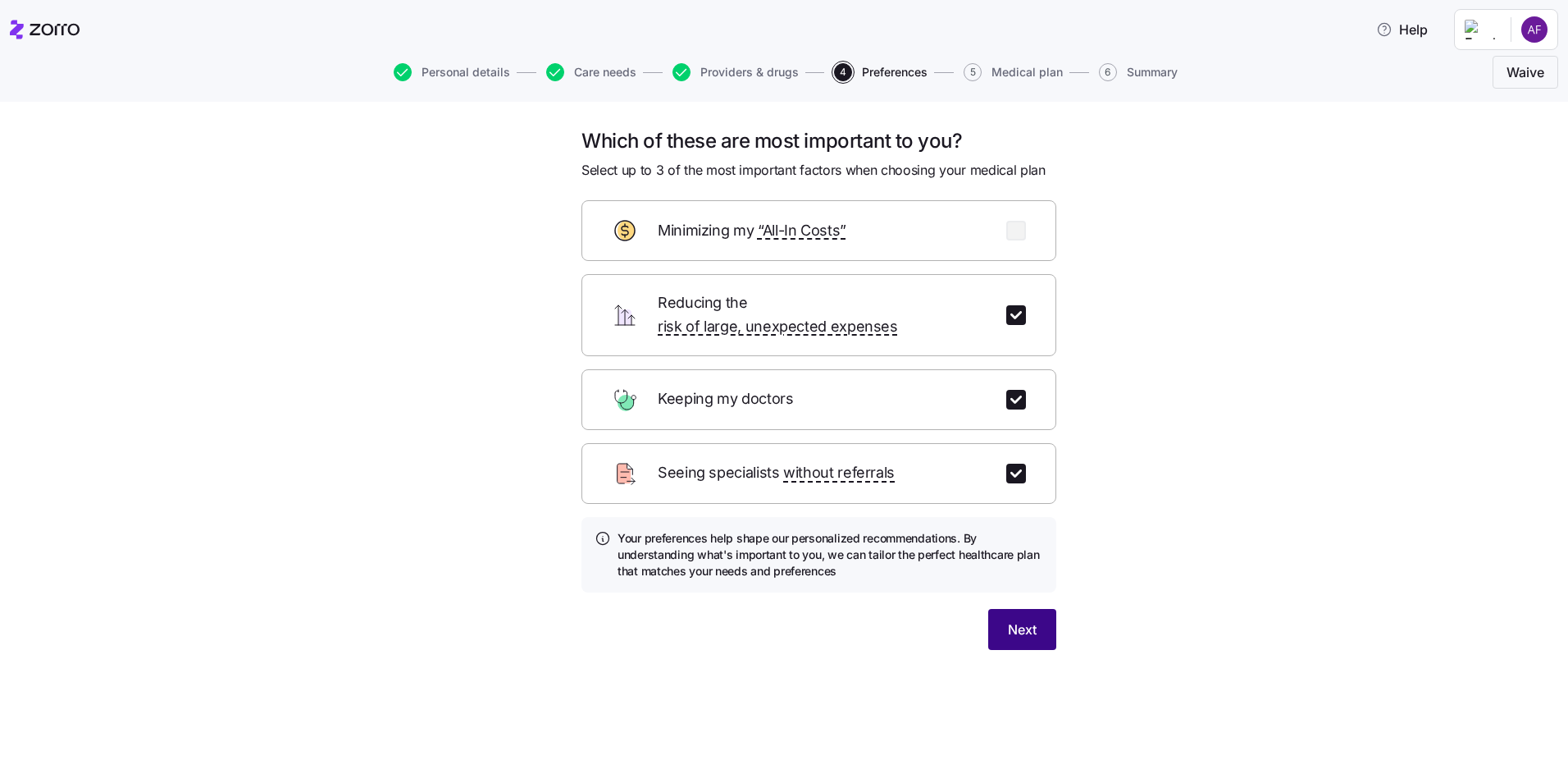
click at [1026, 619] on span "Next" at bounding box center [1023, 629] width 28 height 20
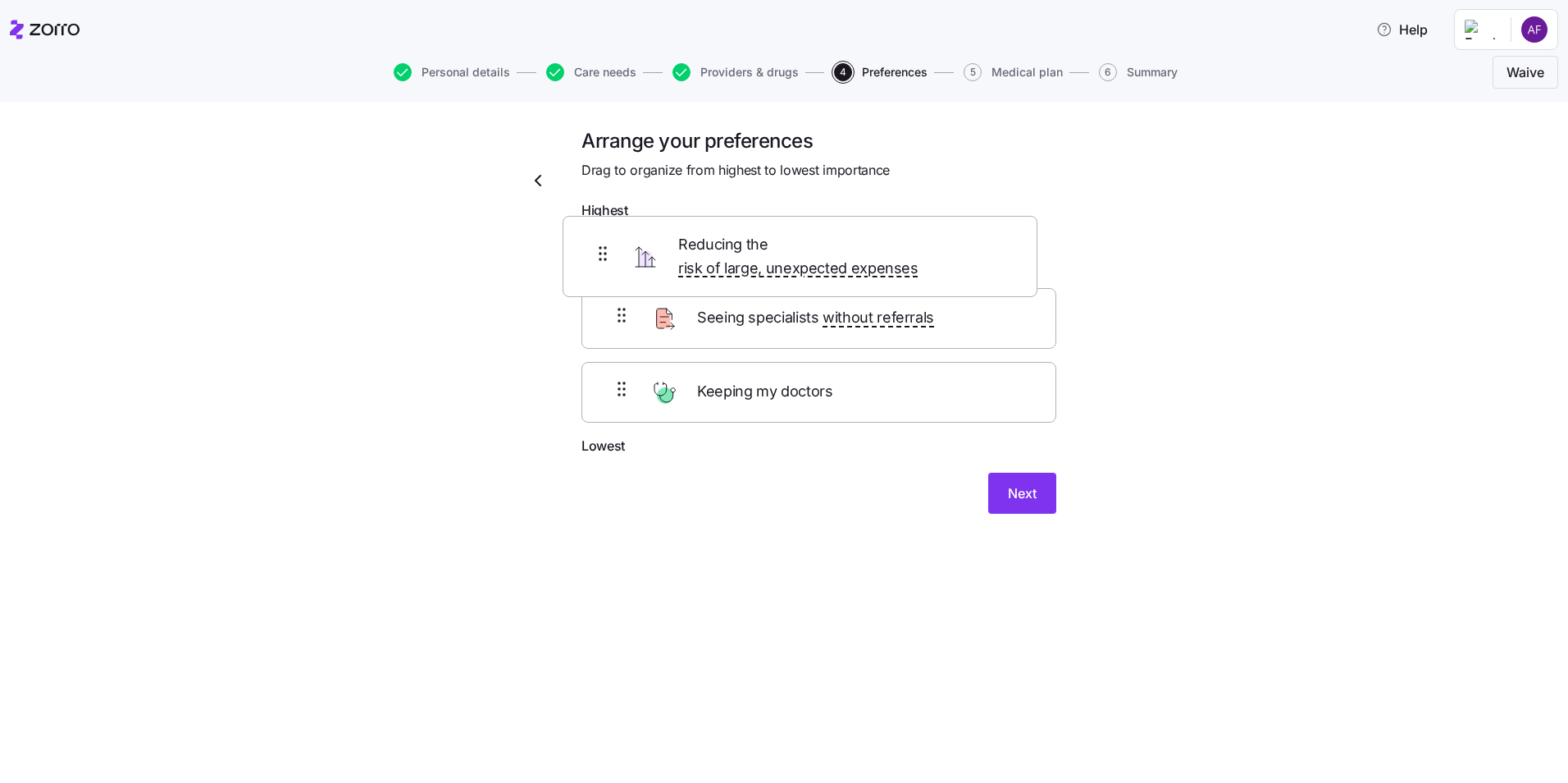
drag, startPoint x: 958, startPoint y: 324, endPoint x: 938, endPoint y: 235, distance: 91.2
click at [938, 235] on div "Seeing specialists without referrals Reducing the risk of large, unexpected exp…" at bounding box center [818, 331] width 474 height 208
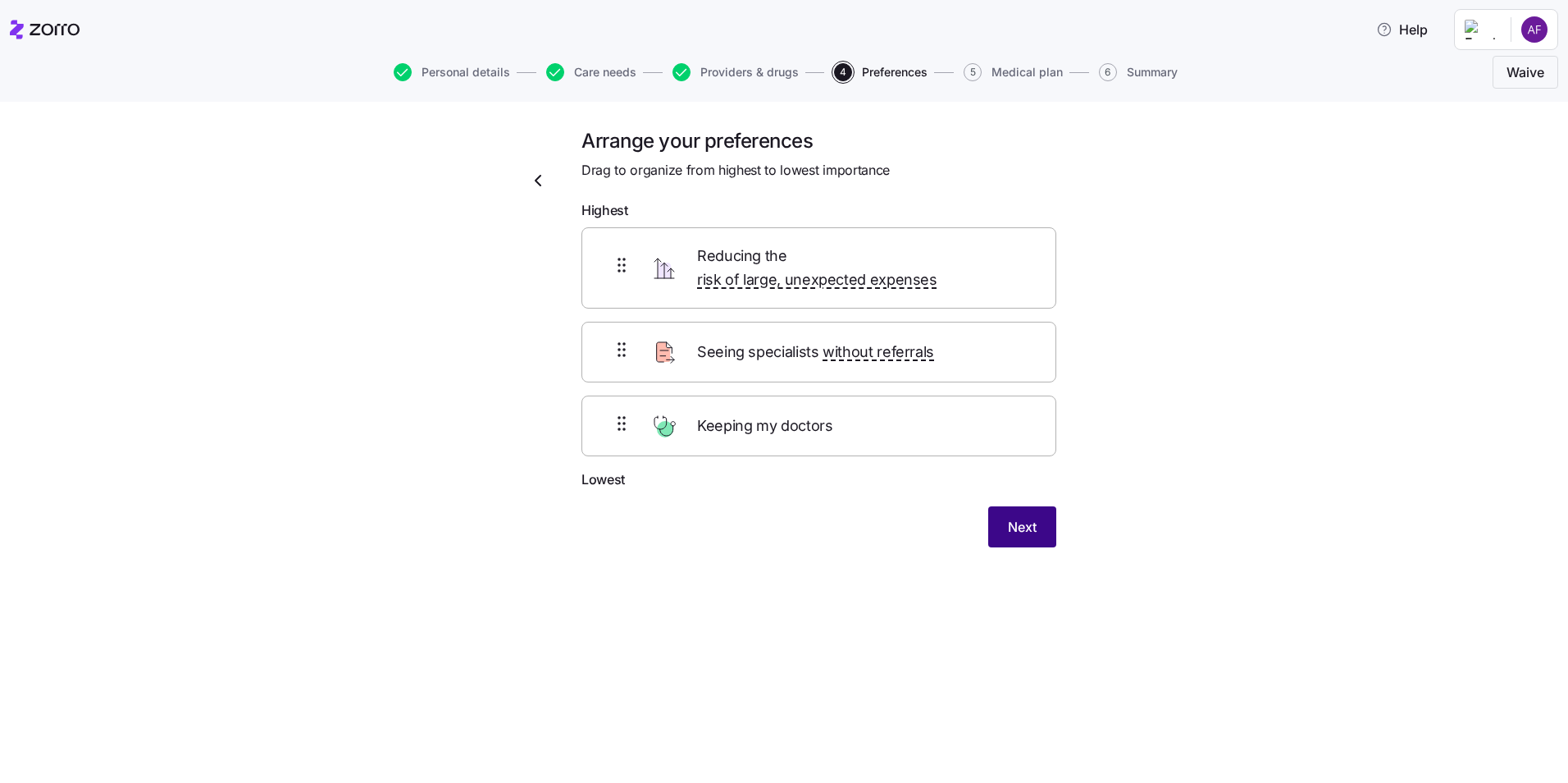
click at [1023, 506] on button "Next" at bounding box center [1023, 526] width 68 height 41
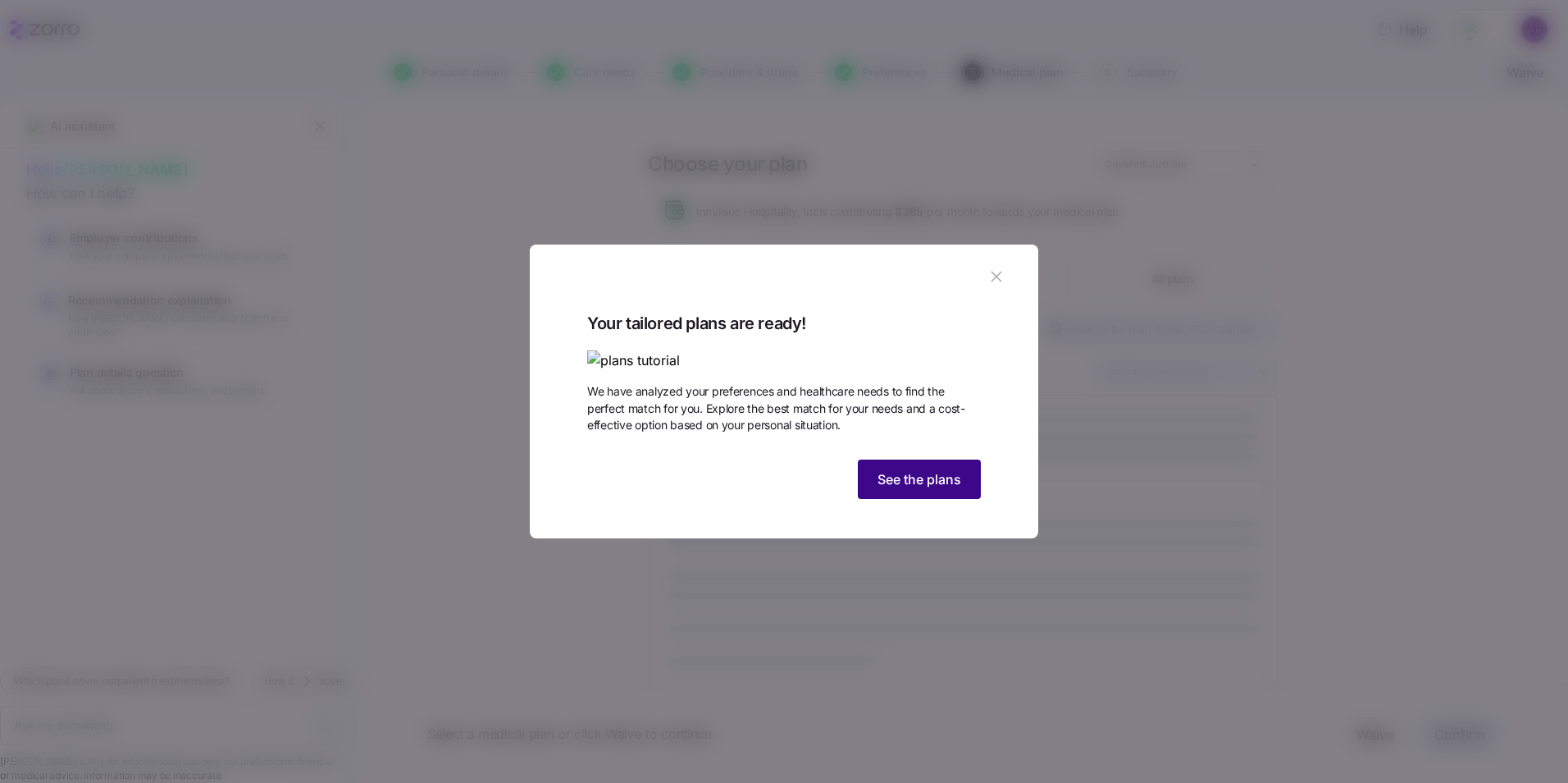
click at [948, 489] on span "See the plans" at bounding box center [920, 478] width 84 height 20
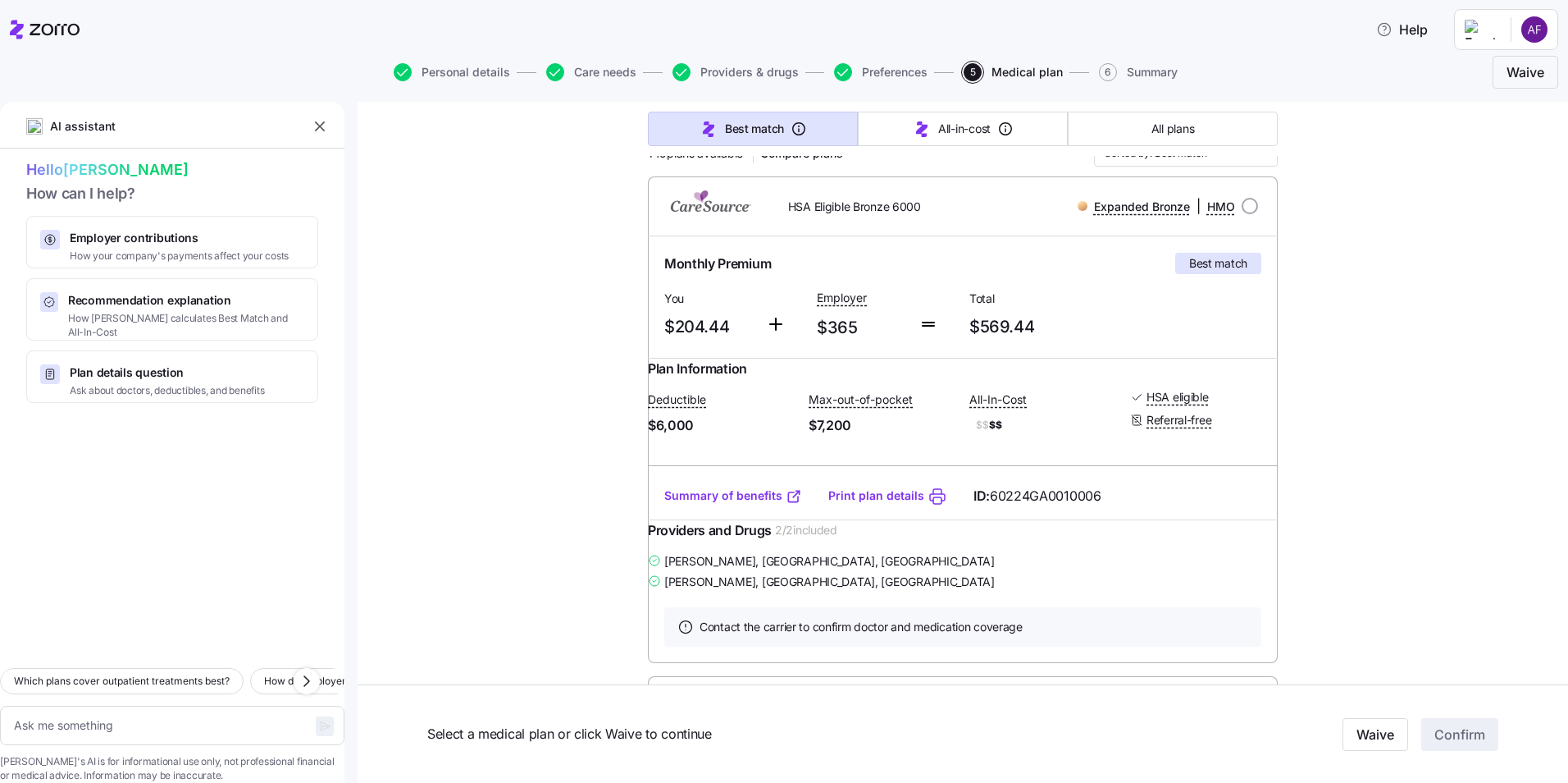
scroll to position [246, 0]
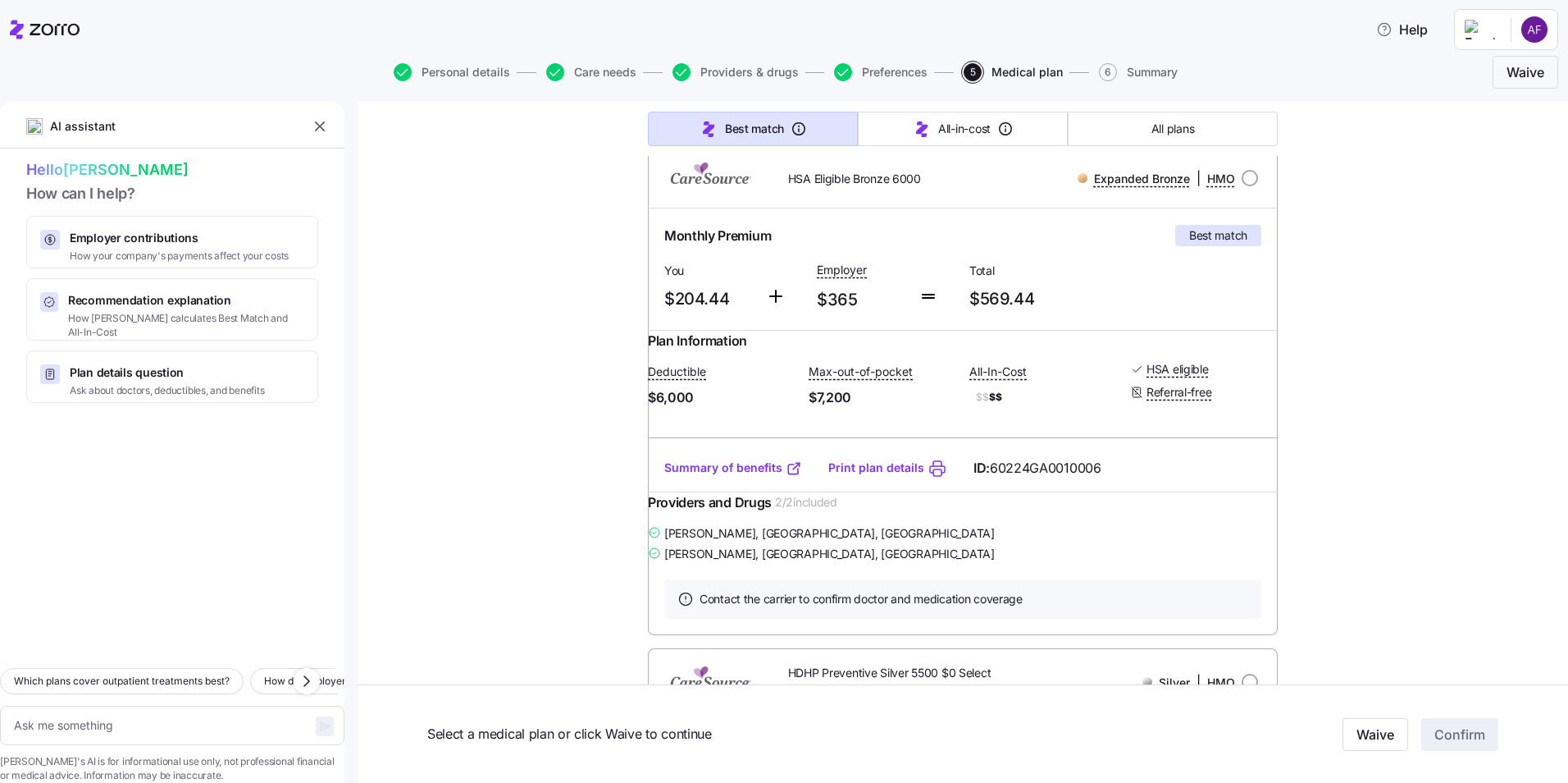
click at [769, 476] on link "Summary of benefits" at bounding box center [733, 467] width 138 height 16
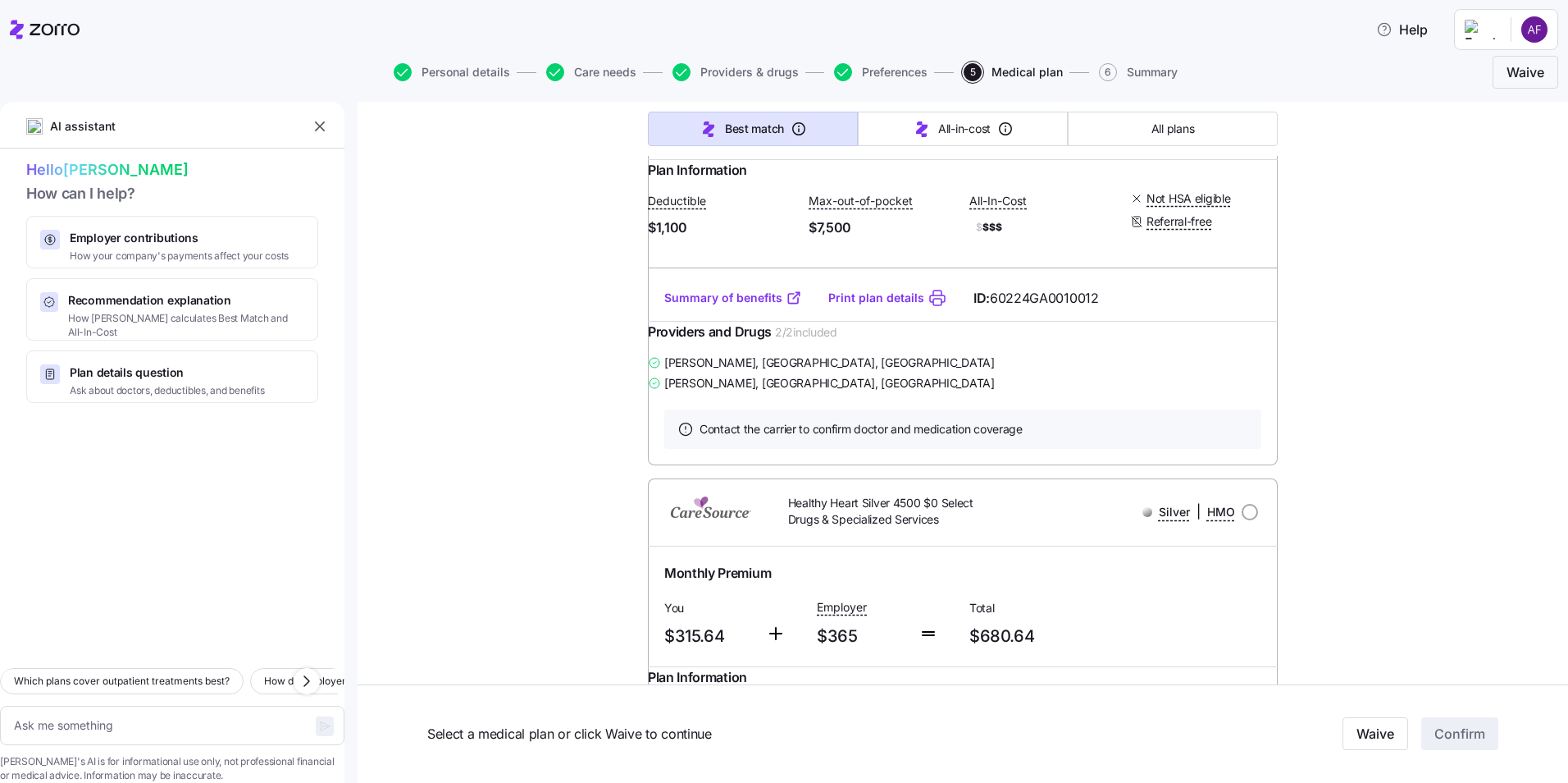
scroll to position [6155, 0]
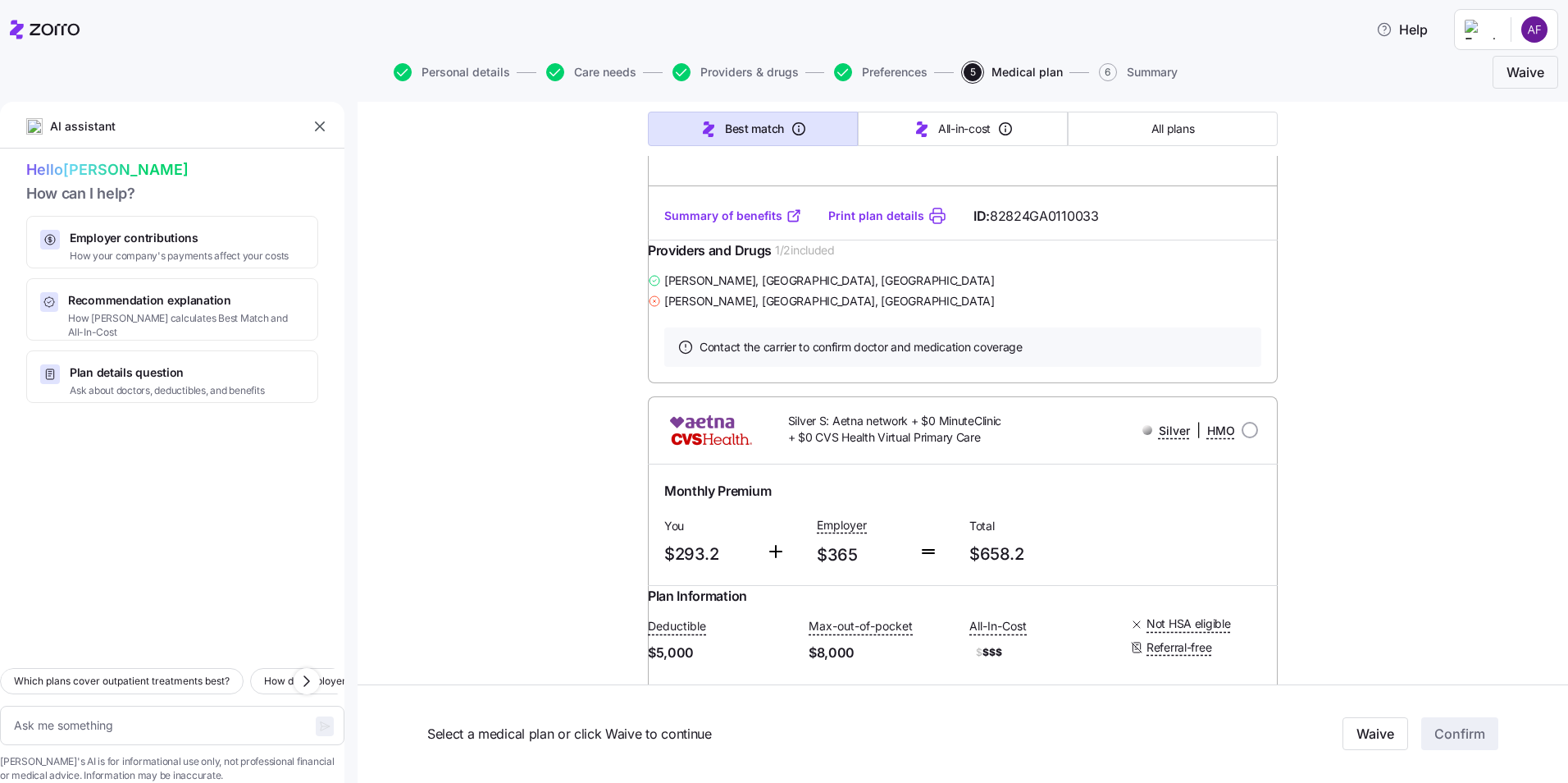
scroll to position [14607, 0]
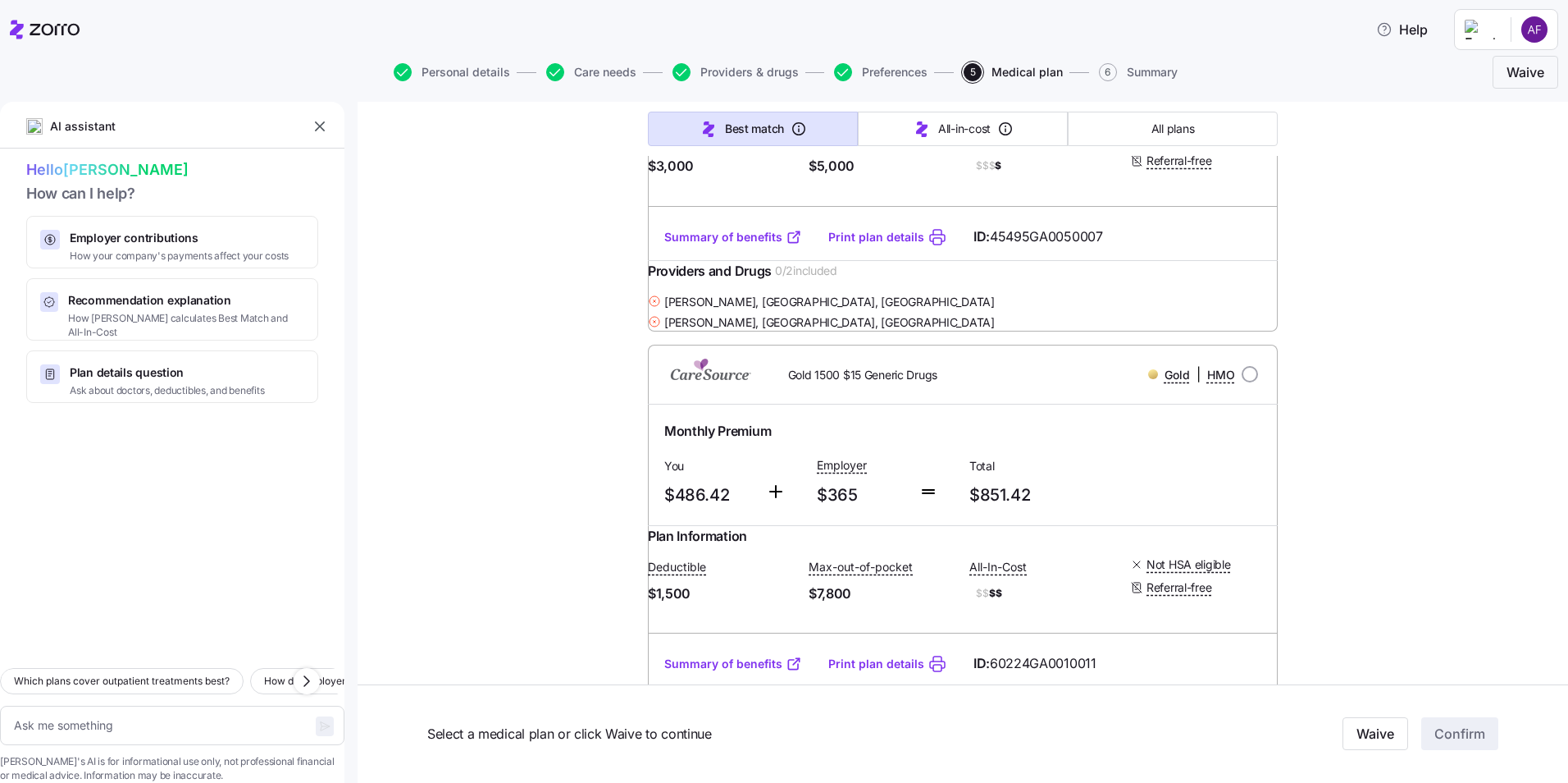
type textarea "x"
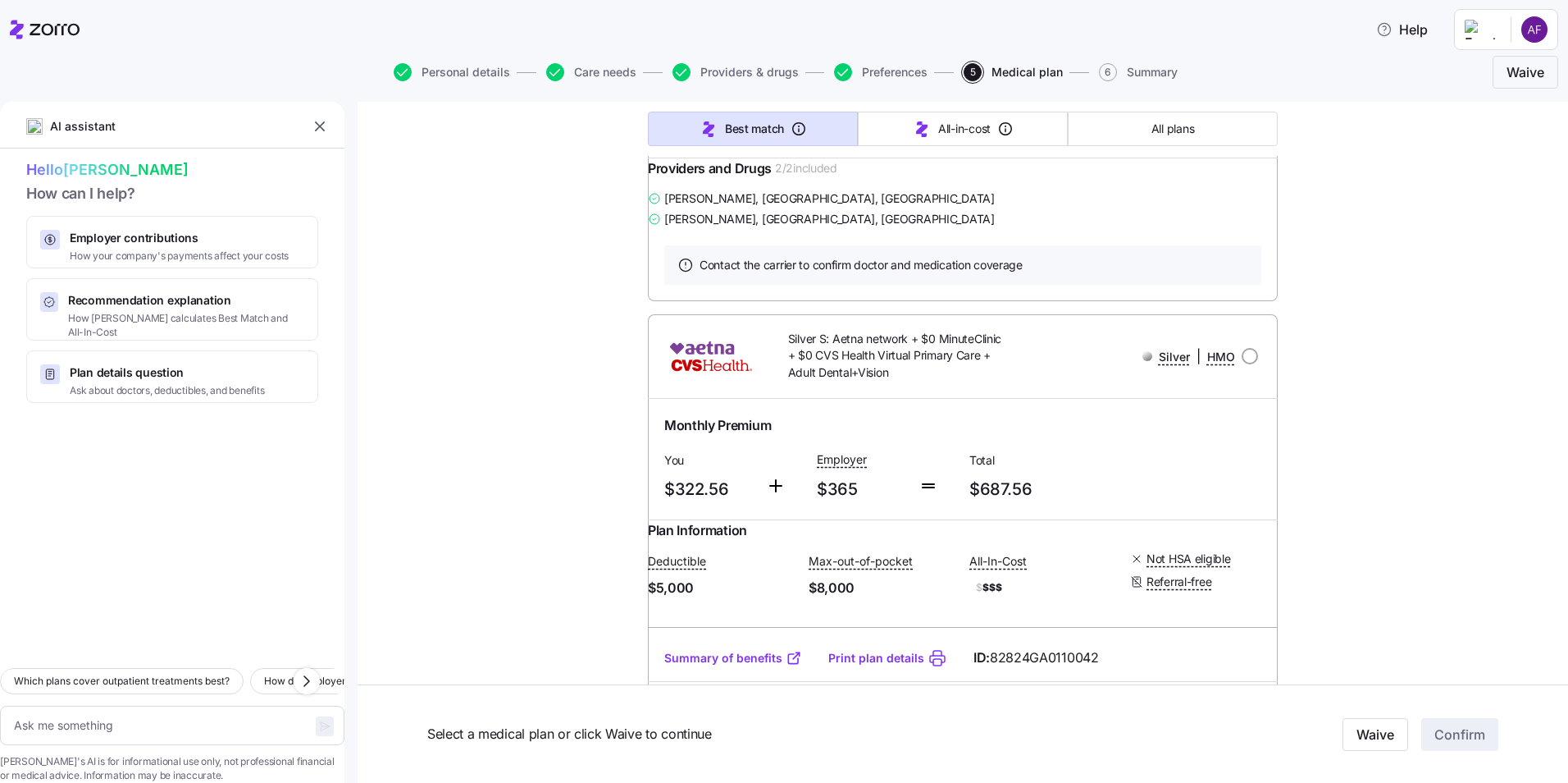
scroll to position [16823, 0]
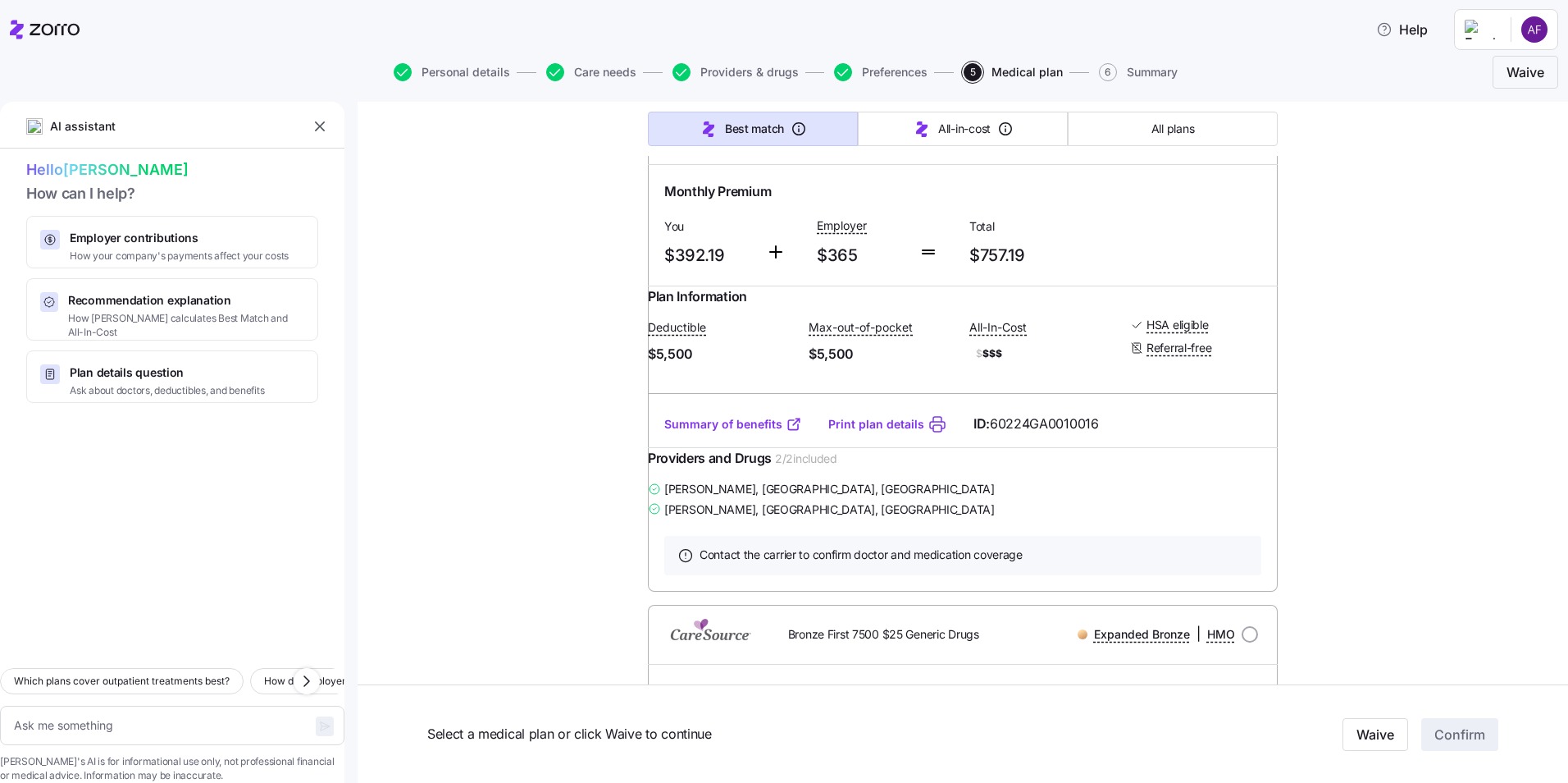
scroll to position [0, 0]
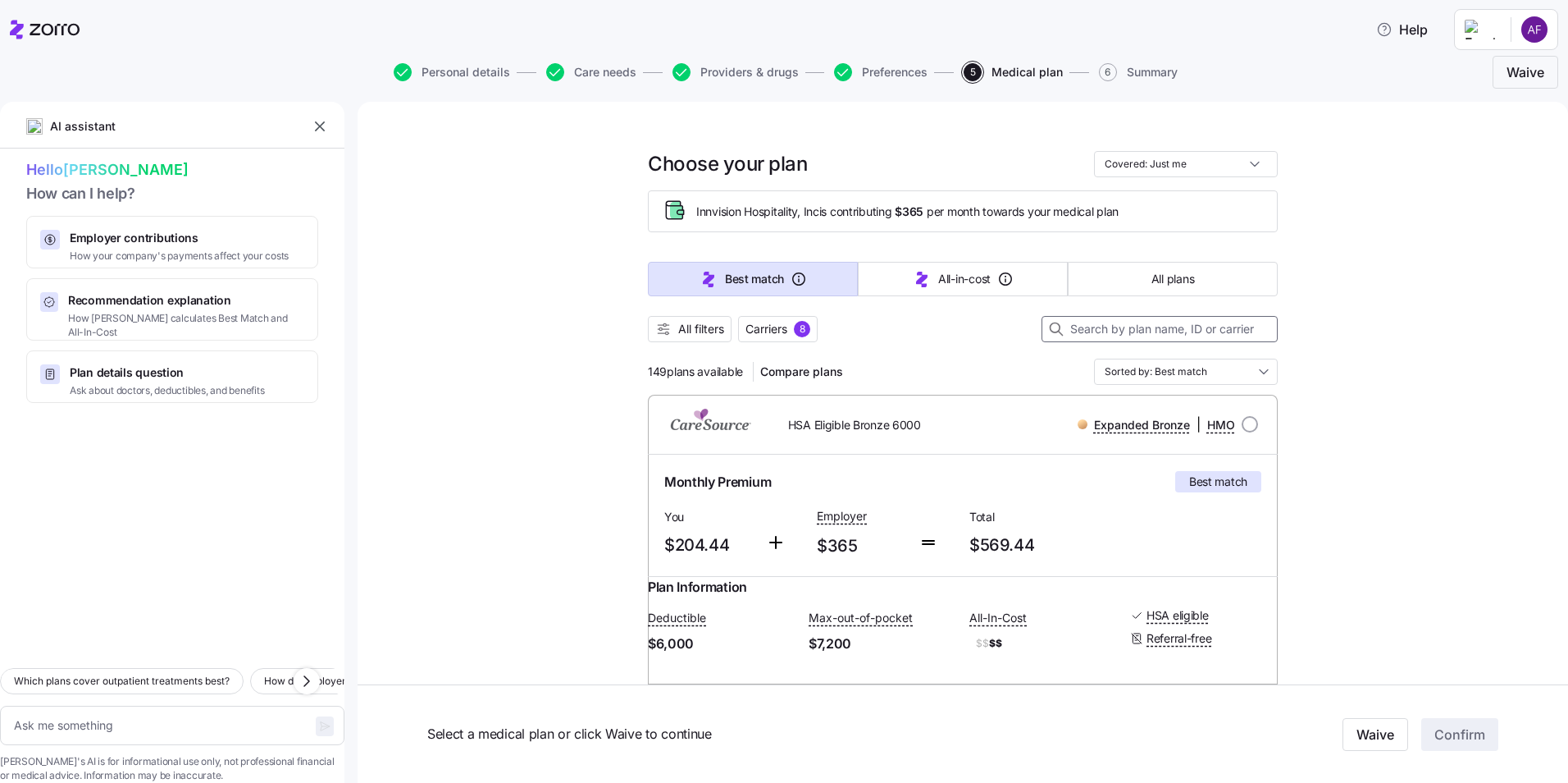
click at [1118, 332] on input at bounding box center [1160, 329] width 236 height 26
type input "osc"
type textarea "x"
type input "oscar"
type textarea "x"
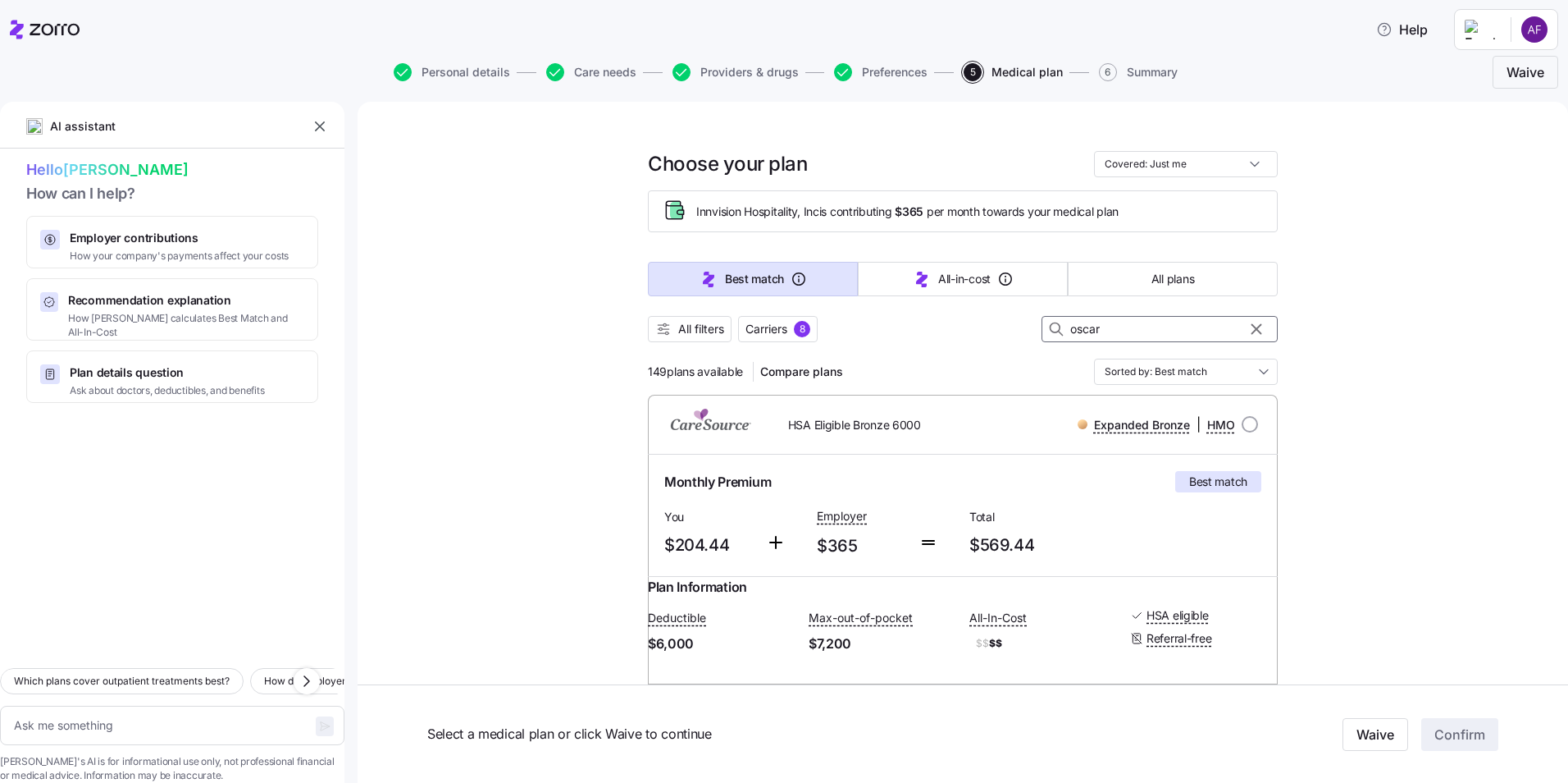
type input "oscar"
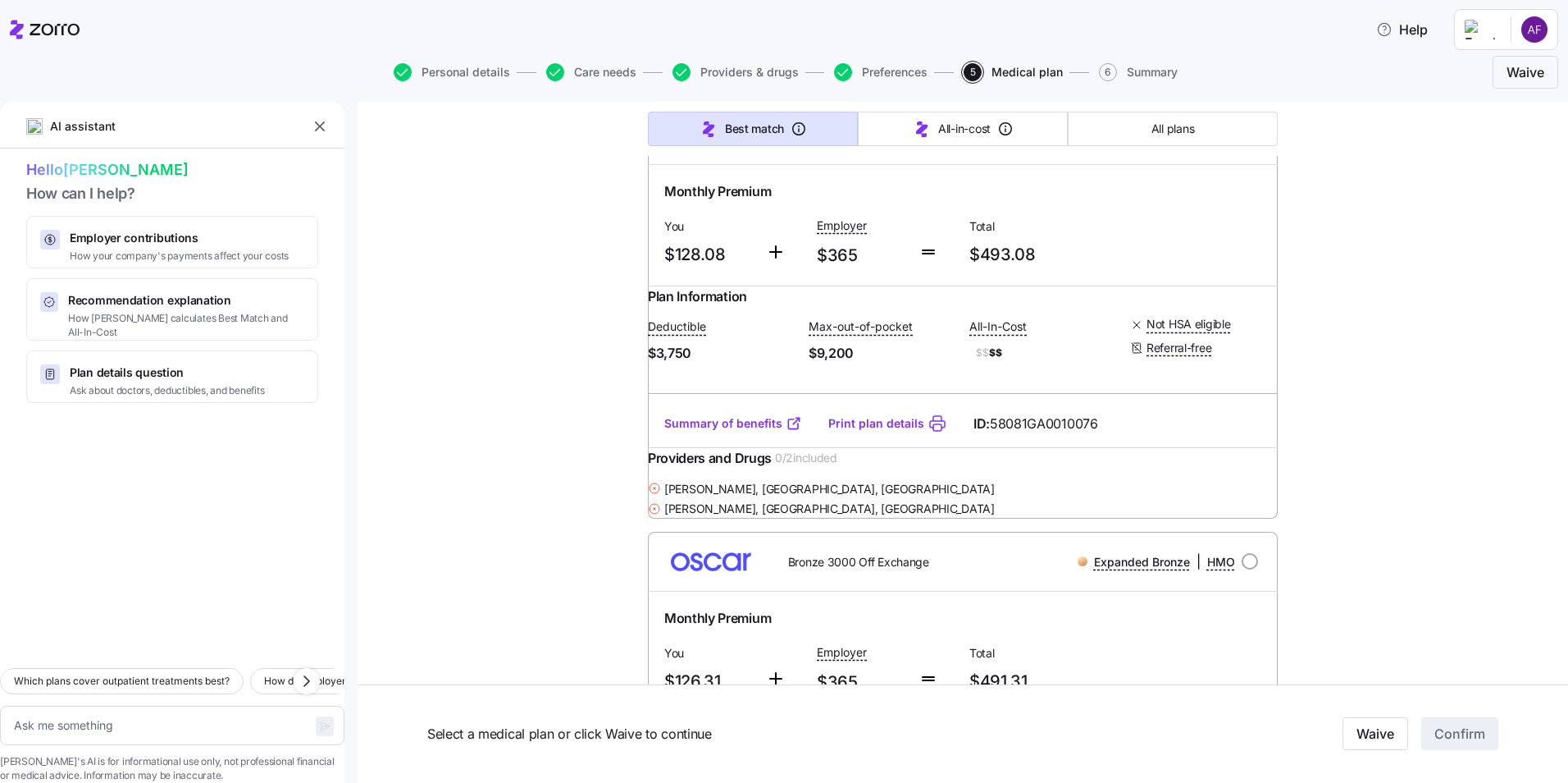
scroll to position [9683, 0]
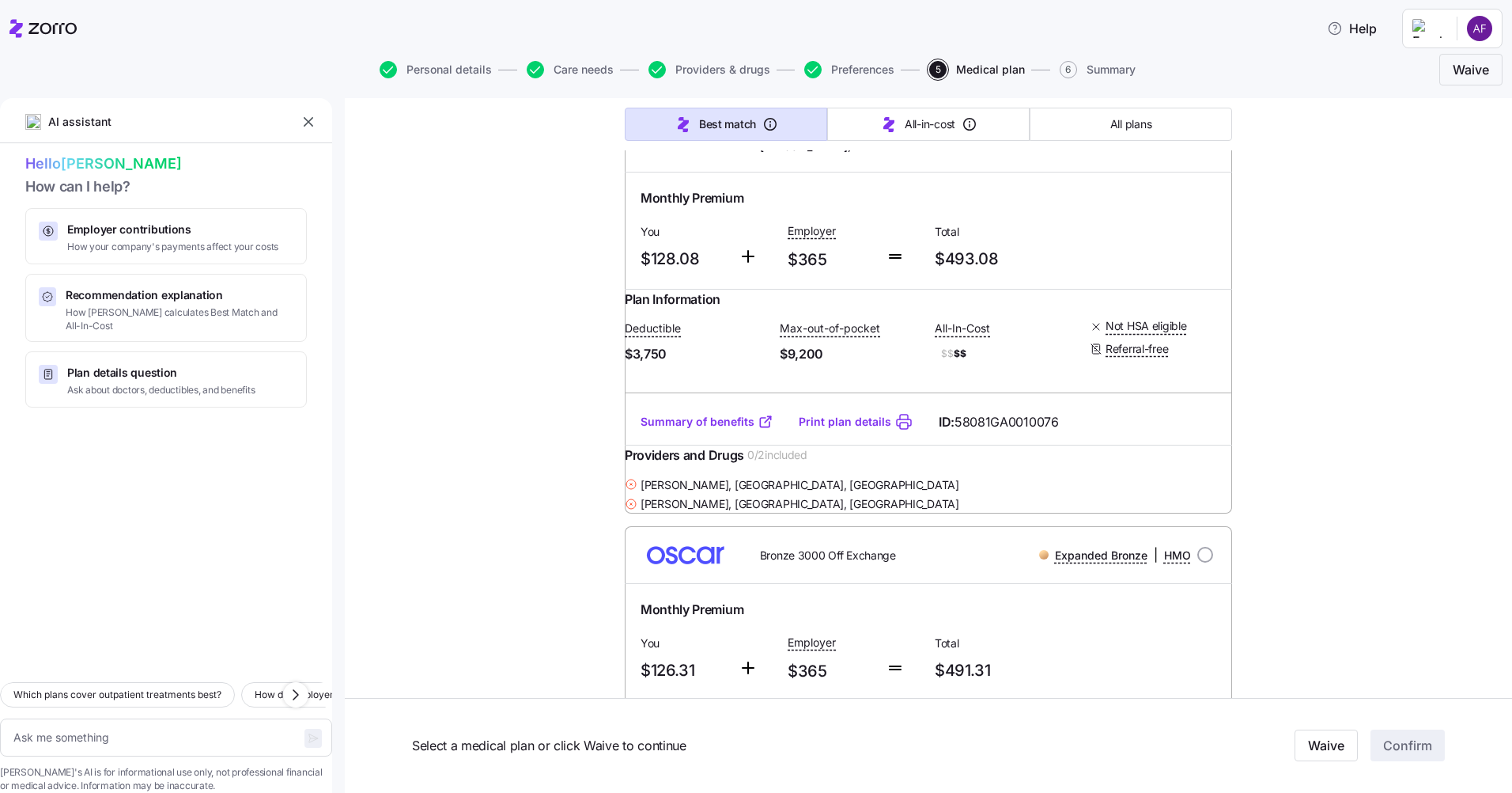
type textarea "x"
